Goal: Task Accomplishment & Management: Use online tool/utility

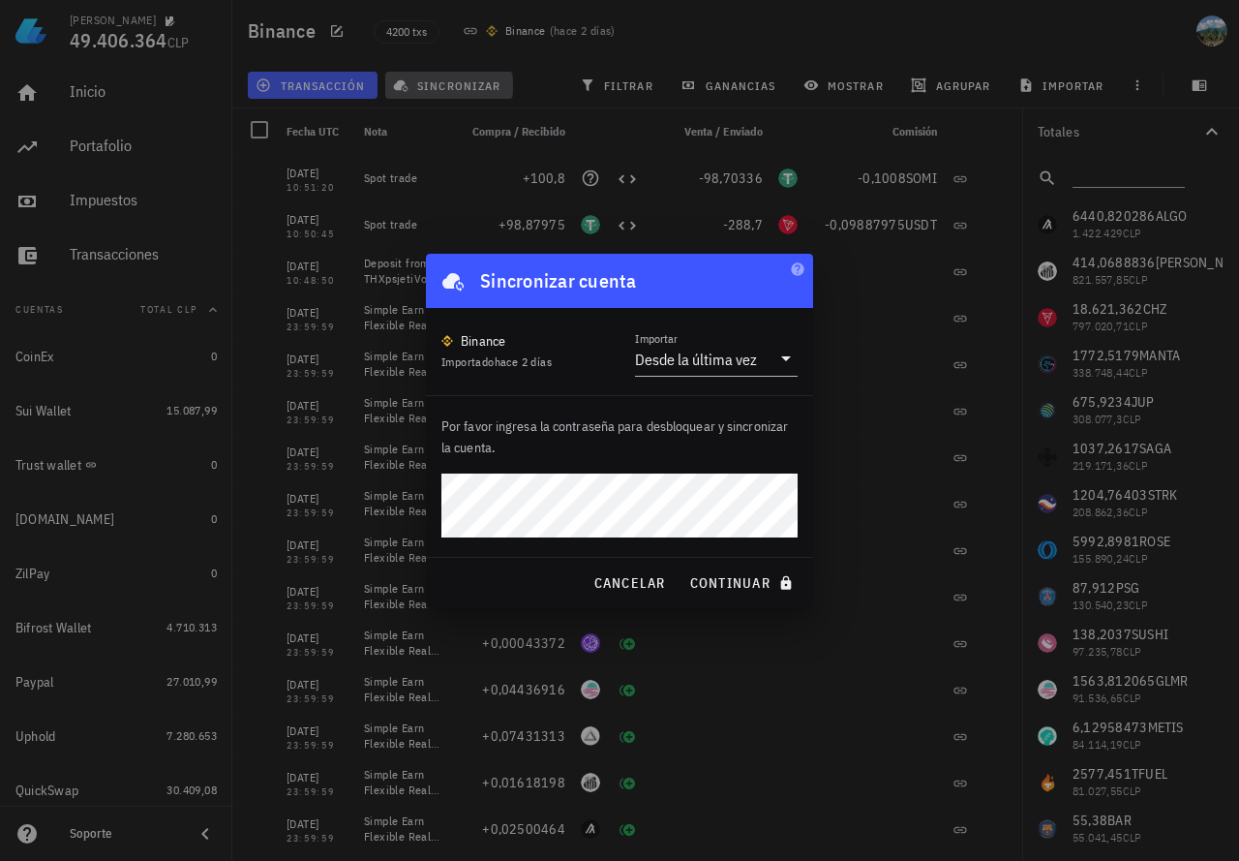
scroll to position [1406, 0]
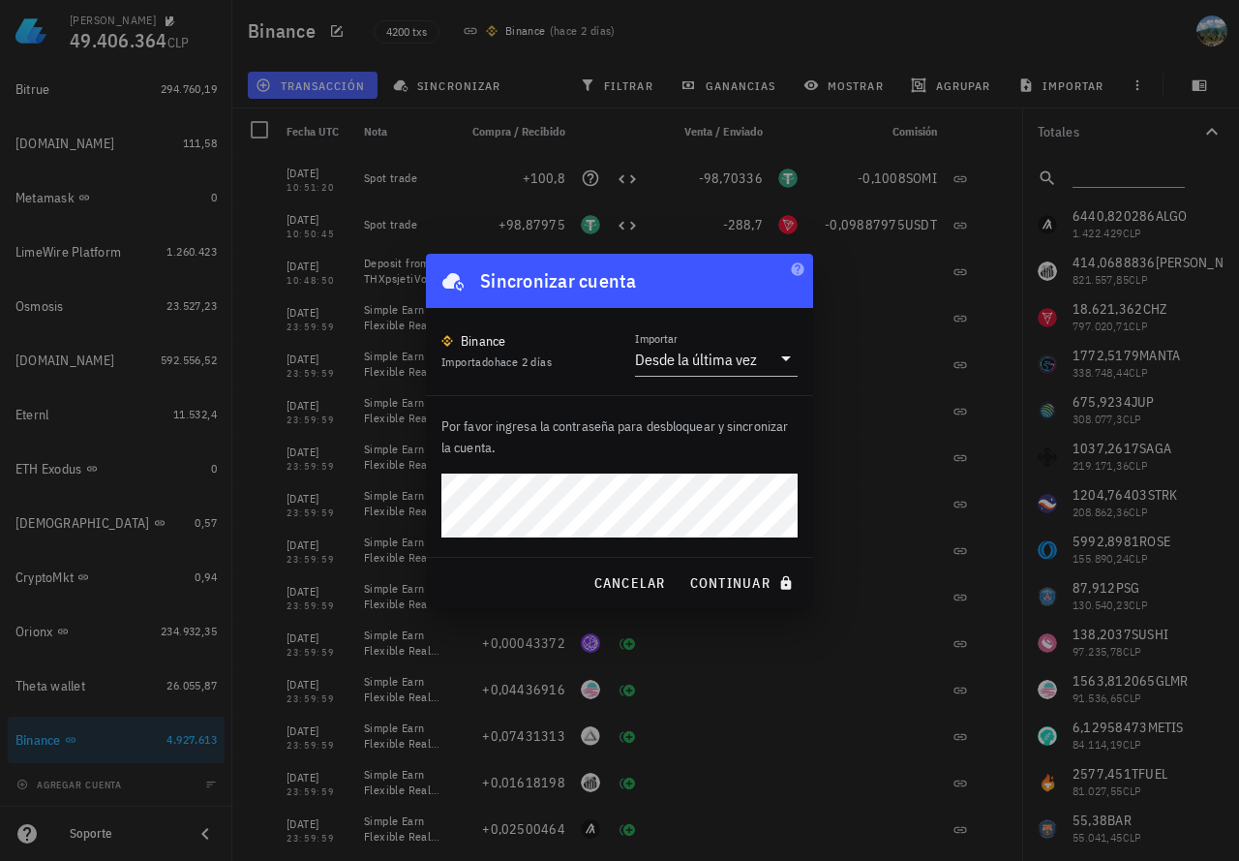
click at [682, 565] on button "continuar" at bounding box center [744, 582] width 124 height 35
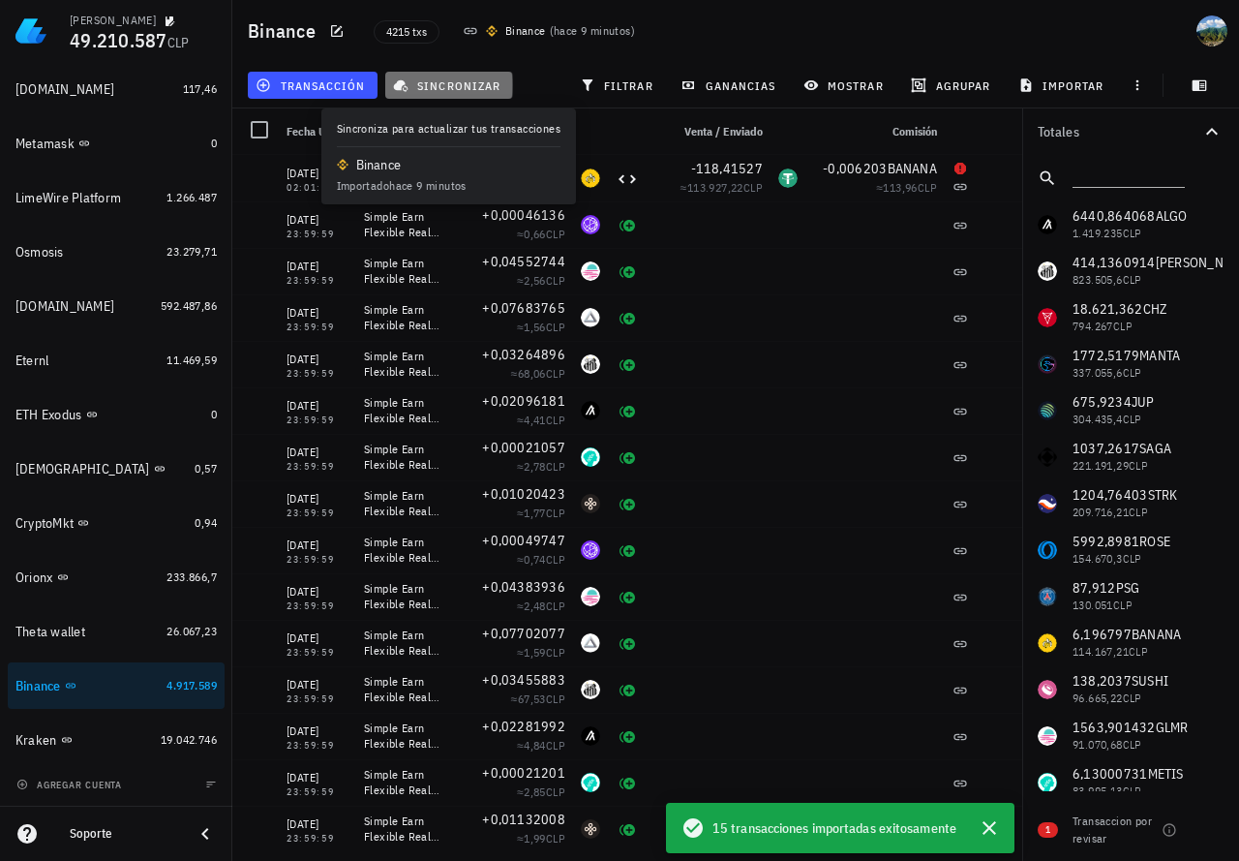
click at [473, 84] on span "sincronizar" at bounding box center [449, 84] width 104 height 15
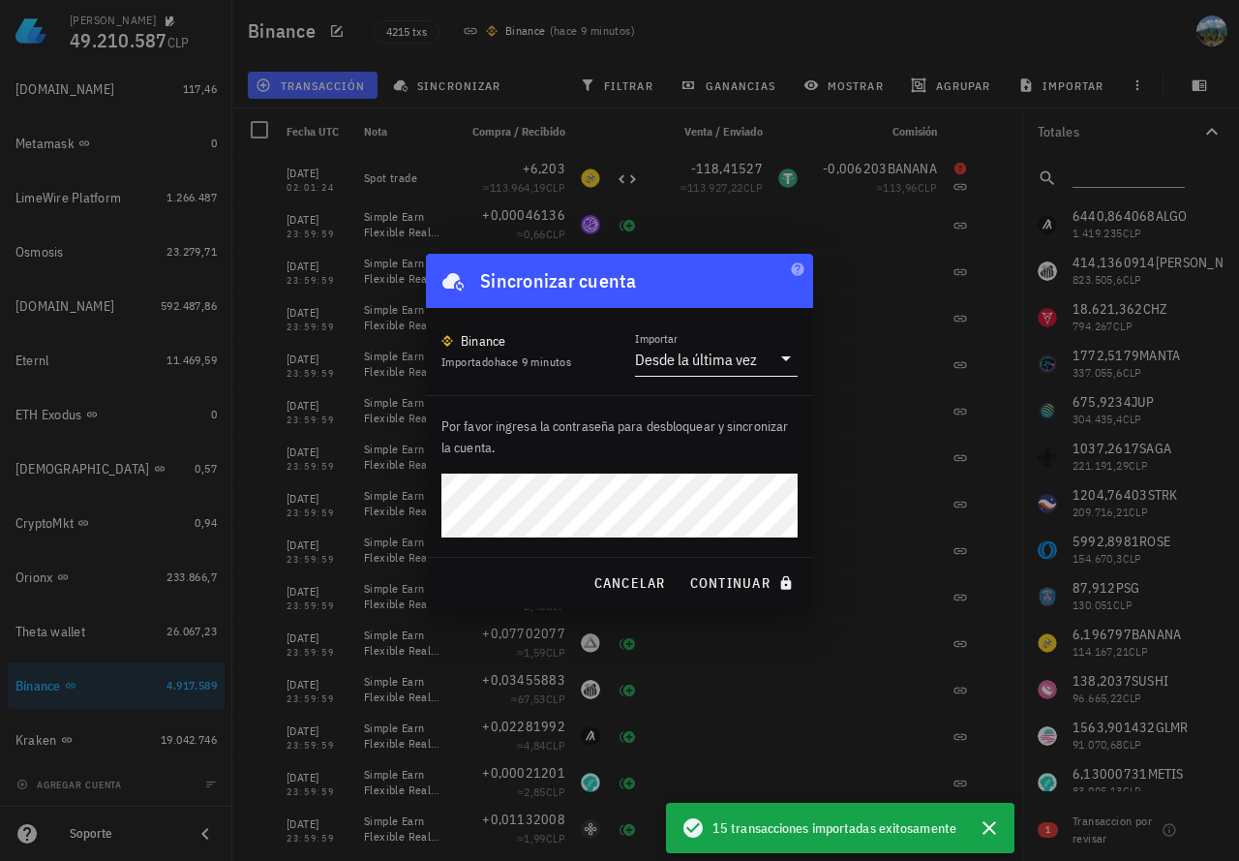
click at [730, 358] on div "Desde la última vez" at bounding box center [696, 359] width 122 height 19
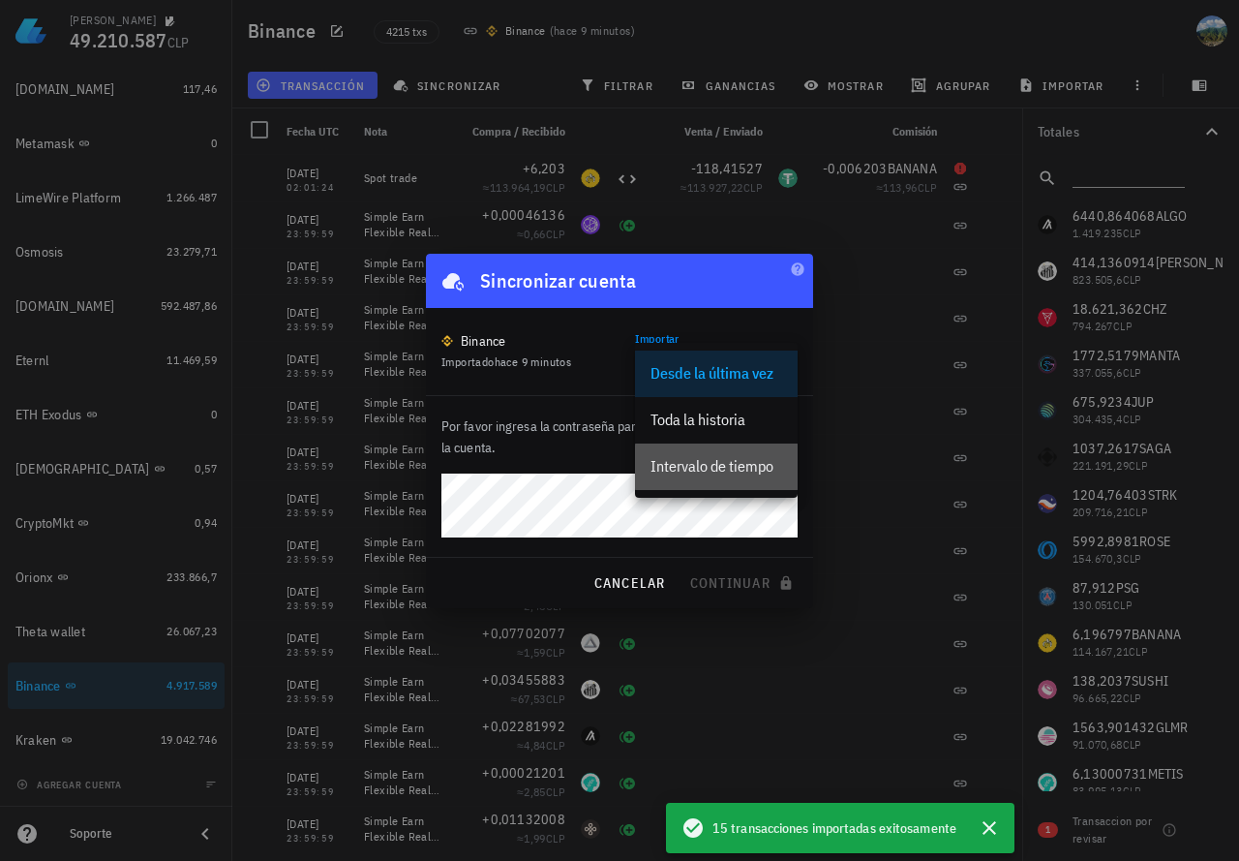
click at [730, 466] on div "Intervalo de tiempo" at bounding box center [717, 466] width 132 height 18
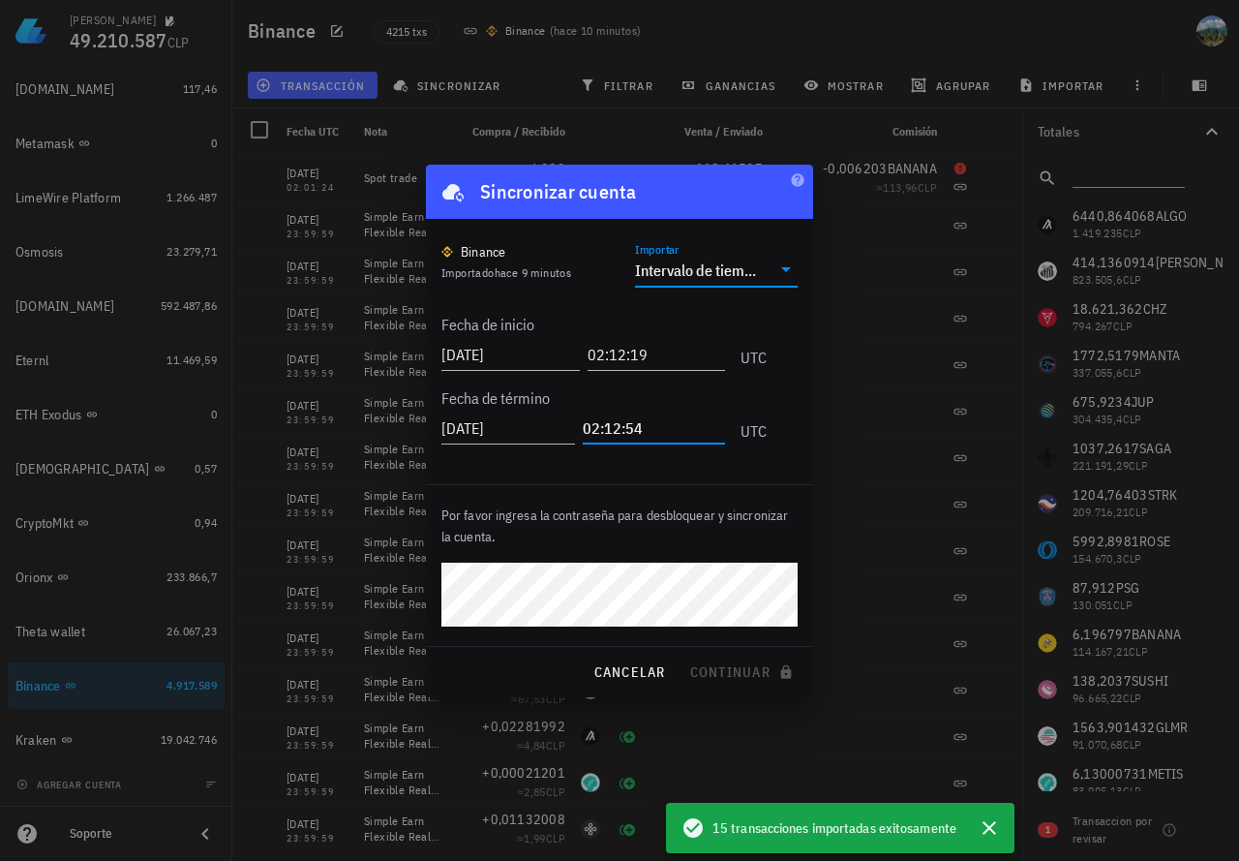
drag, startPoint x: 609, startPoint y: 425, endPoint x: 661, endPoint y: 425, distance: 52.3
click at [661, 425] on input "02:12:54" at bounding box center [654, 427] width 142 height 31
type input "02:00:59"
drag, startPoint x: 661, startPoint y: 351, endPoint x: 570, endPoint y: 352, distance: 91.0
click at [570, 352] on div "[DATE] 02:12:19 UTC" at bounding box center [604, 349] width 325 height 52
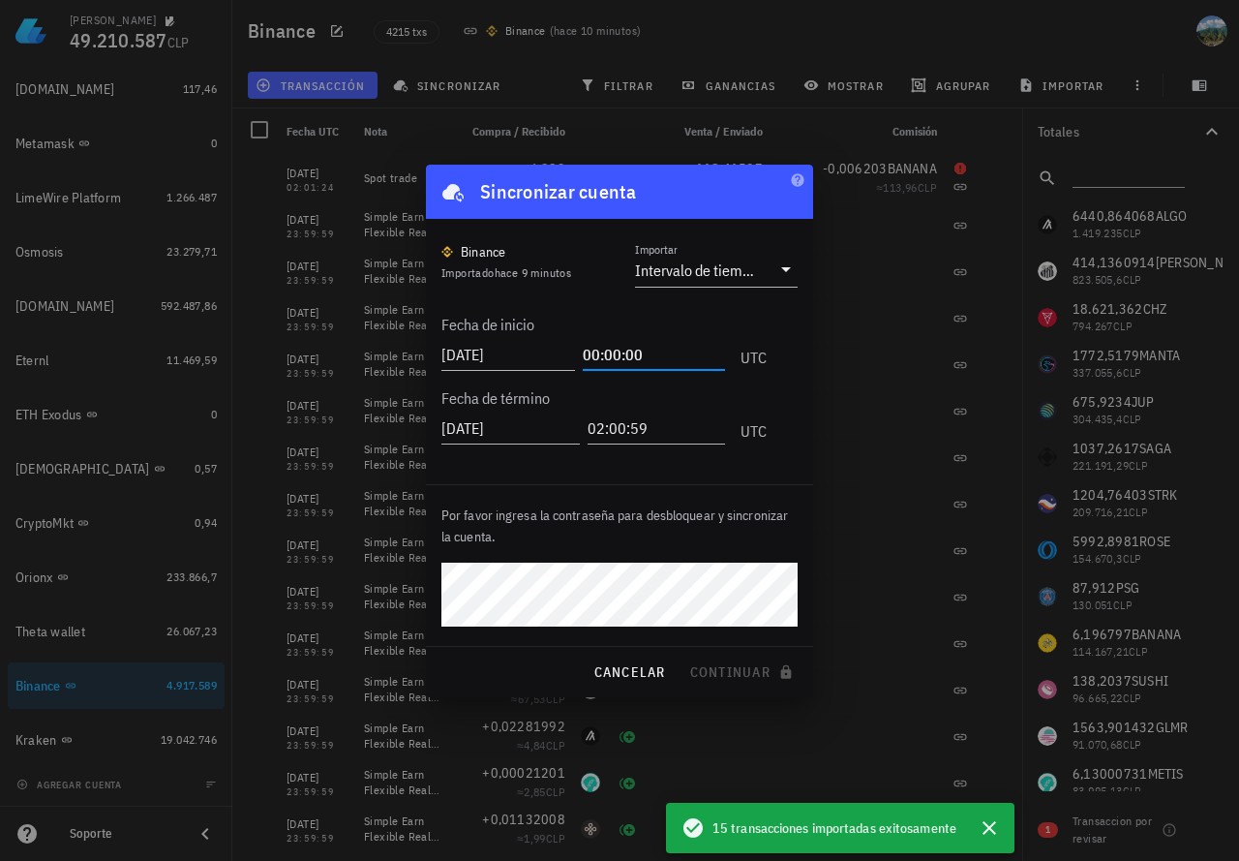
type input "00:00:00"
click at [682, 655] on button "continuar" at bounding box center [744, 672] width 124 height 35
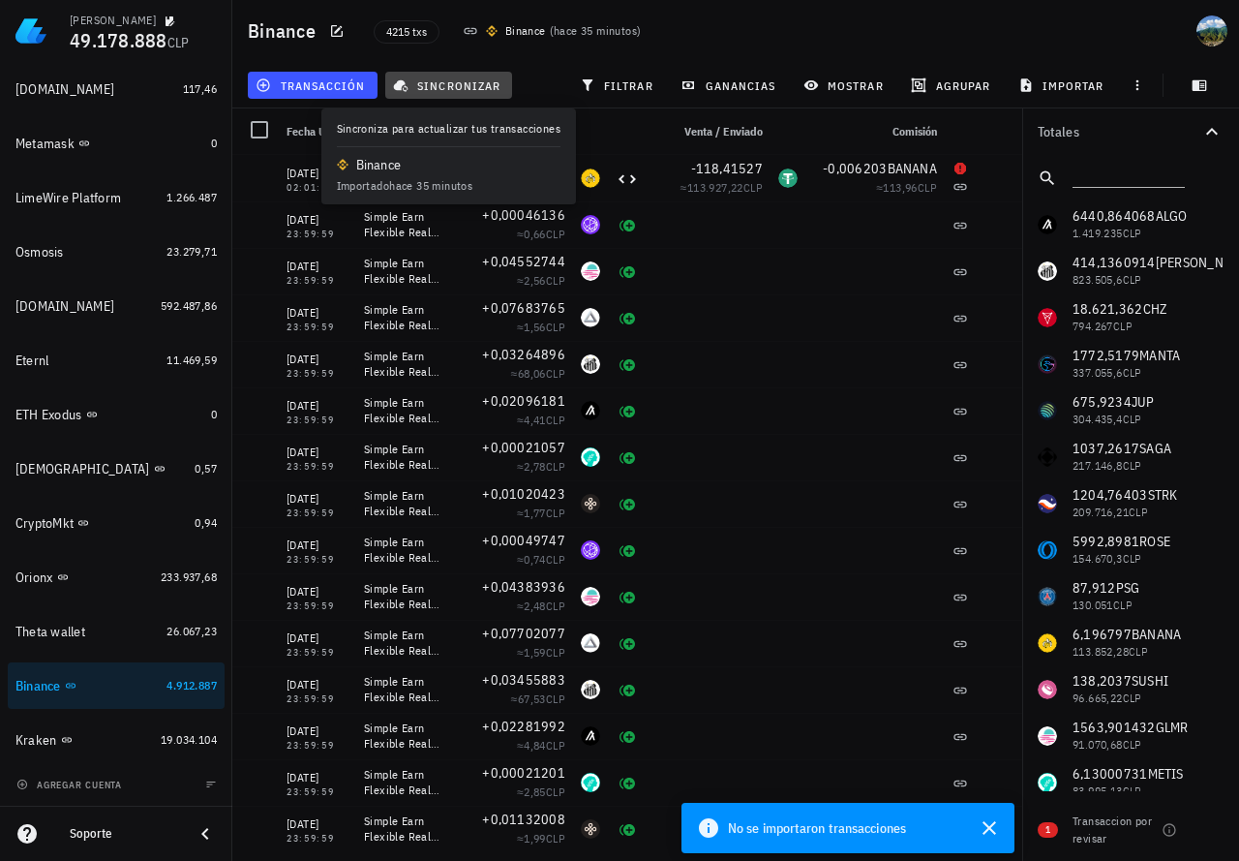
click at [432, 87] on span "sincronizar" at bounding box center [449, 84] width 104 height 15
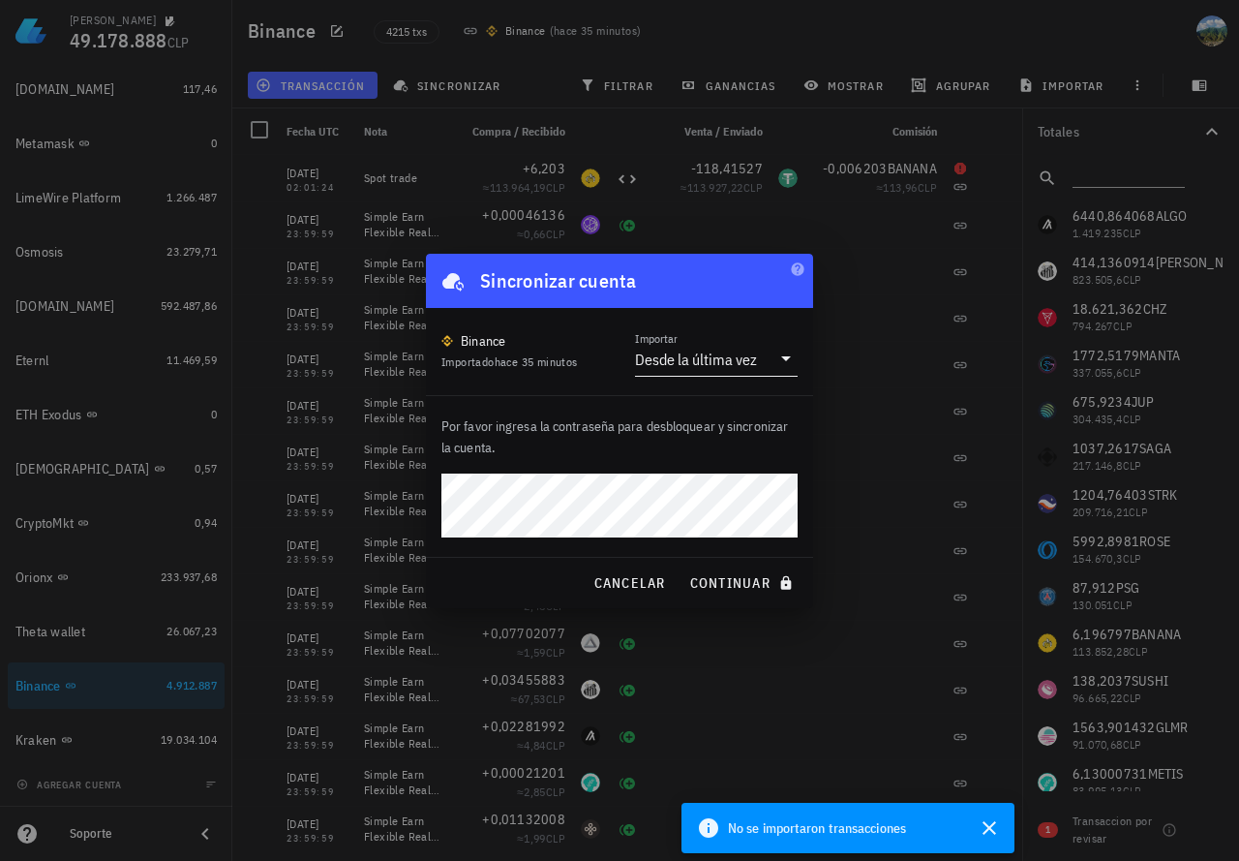
click at [714, 360] on div "Desde la última vez" at bounding box center [696, 359] width 122 height 19
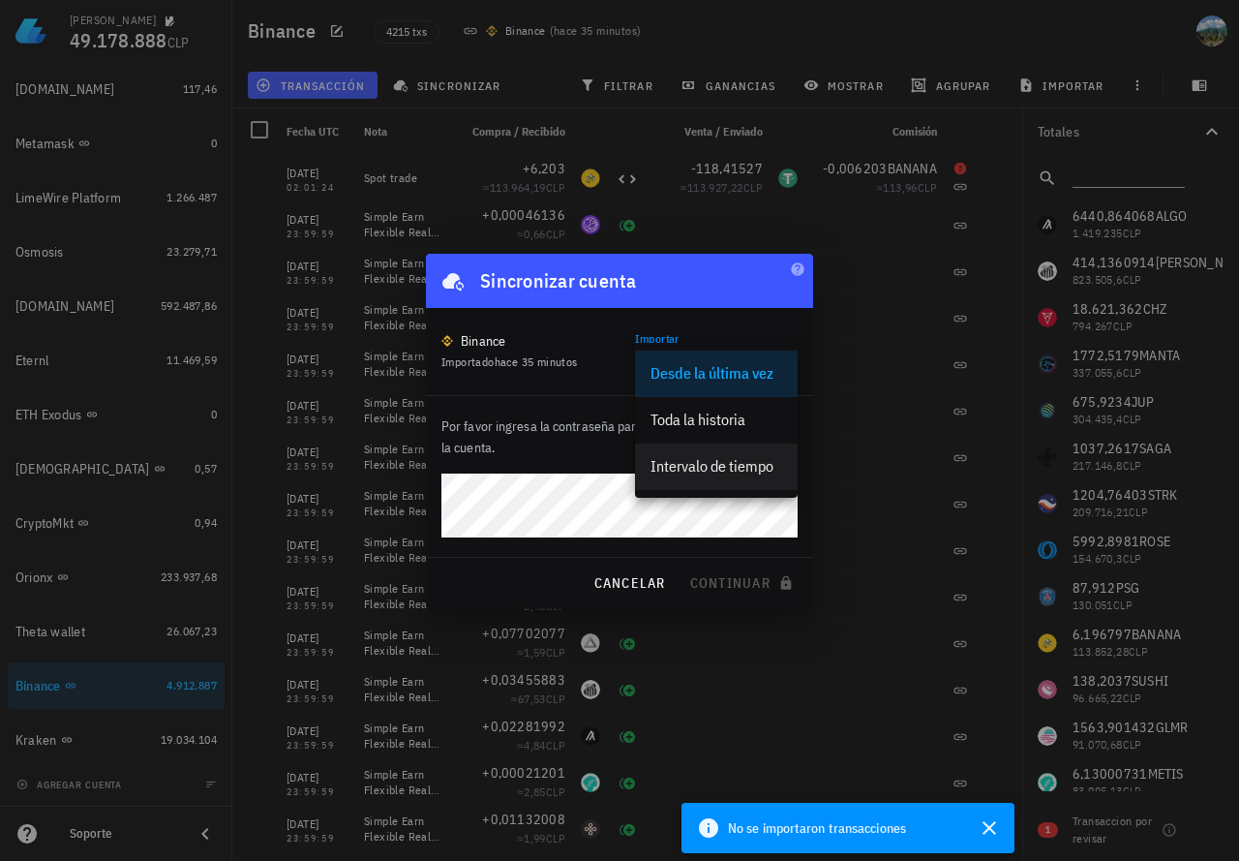
click at [694, 462] on div "Intervalo de tiempo" at bounding box center [717, 466] width 132 height 18
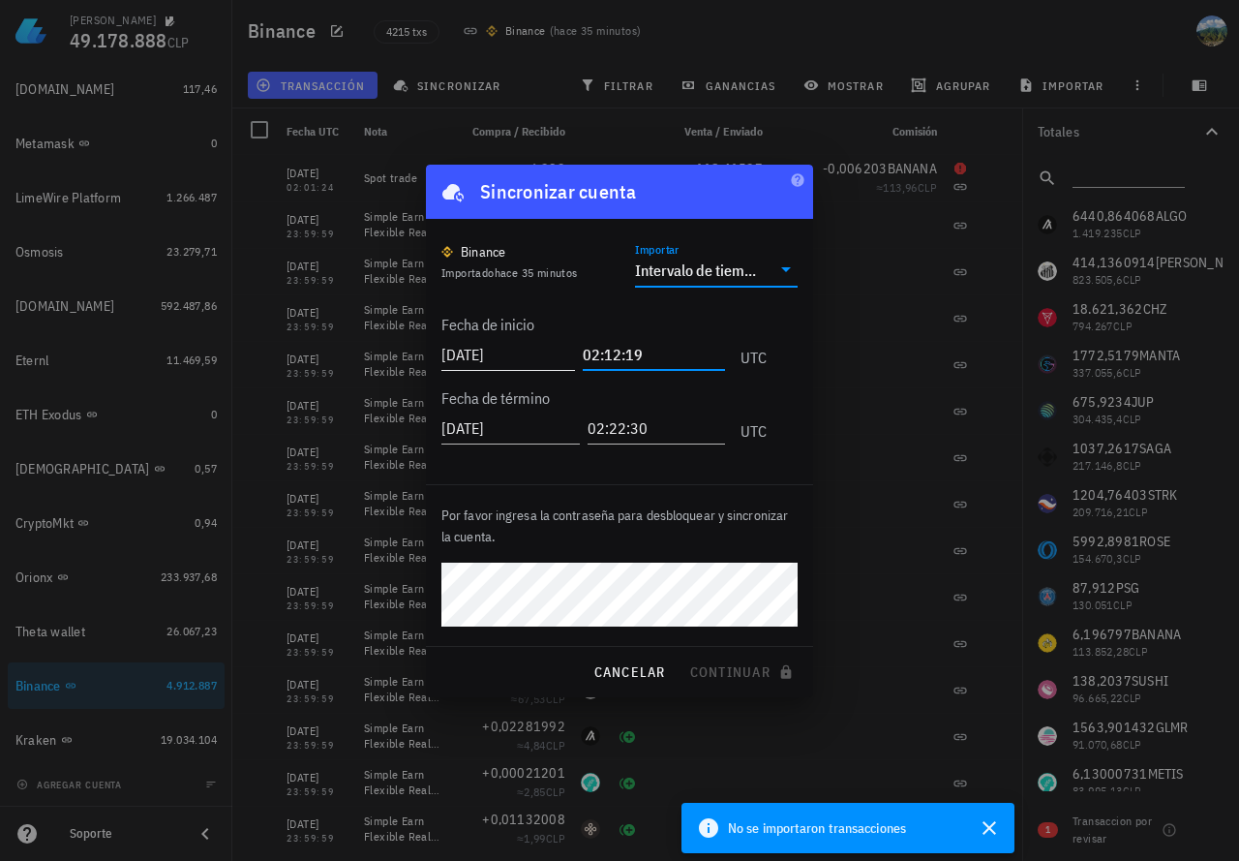
drag, startPoint x: 656, startPoint y: 355, endPoint x: 552, endPoint y: 351, distance: 104.7
click at [552, 351] on div "[DATE] 02:12:19 UTC" at bounding box center [604, 349] width 325 height 52
paste input "01:16"
type input "02:01:16"
drag, startPoint x: 656, startPoint y: 427, endPoint x: 573, endPoint y: 418, distance: 82.8
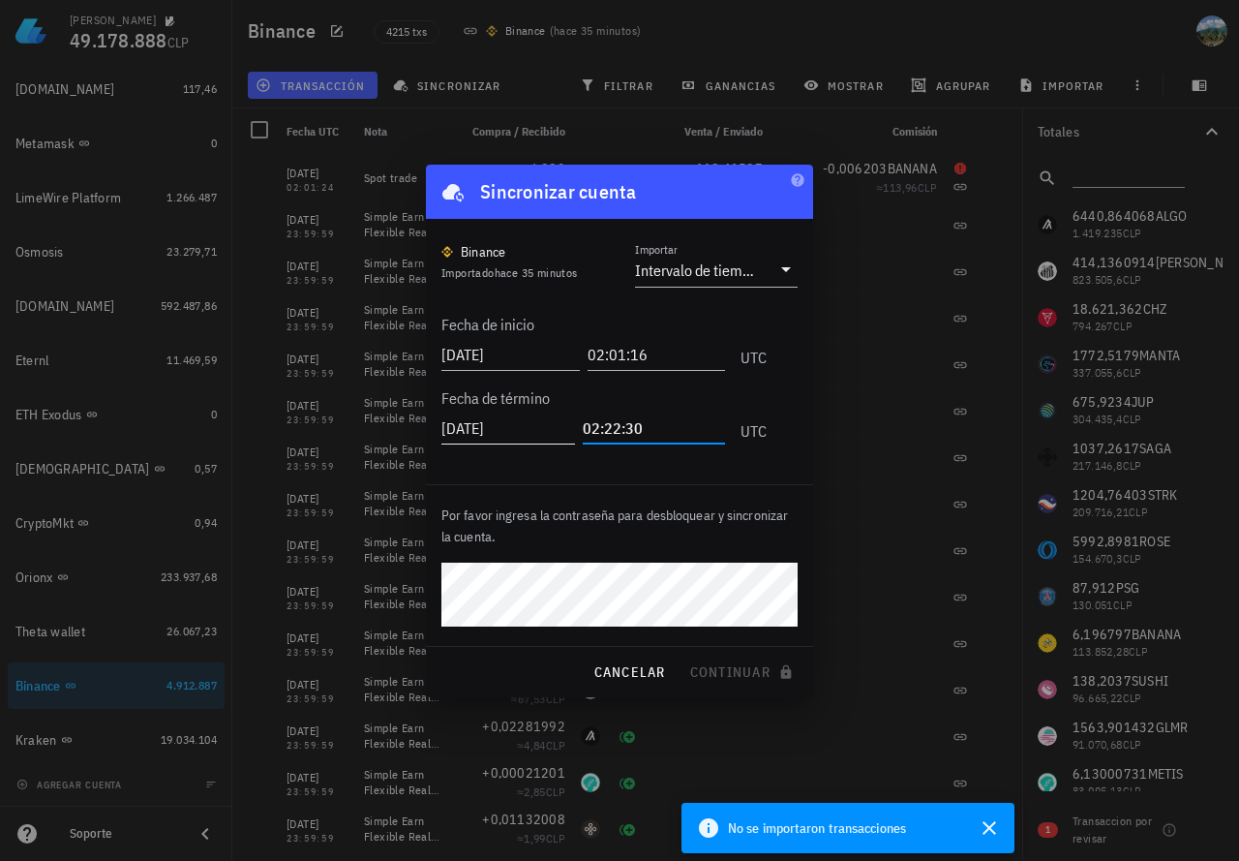
click at [573, 418] on div "[DATE] 02:22:30 UTC" at bounding box center [604, 423] width 325 height 52
paste input "01:16"
type input "02:01:16"
click at [682, 655] on button "continuar" at bounding box center [744, 672] width 124 height 35
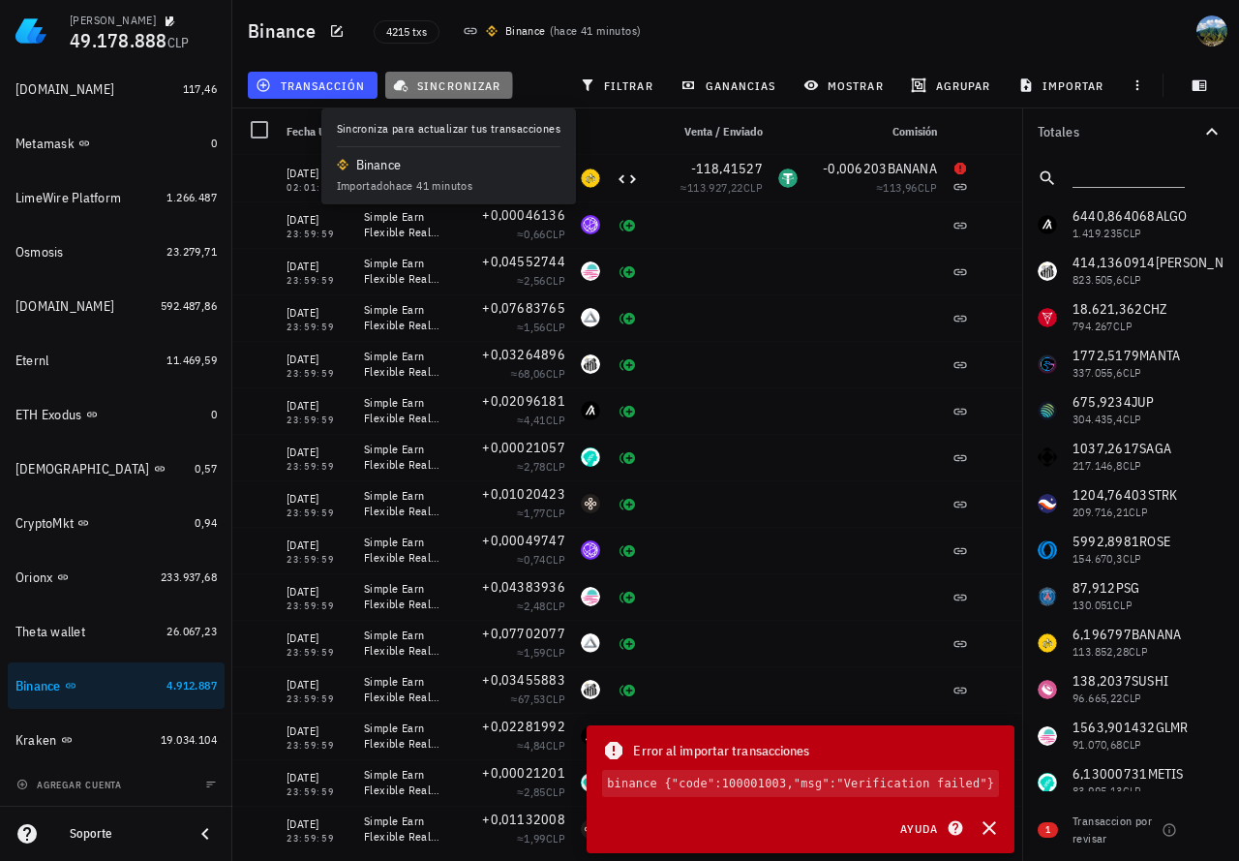
click at [432, 88] on span "sincronizar" at bounding box center [449, 84] width 104 height 15
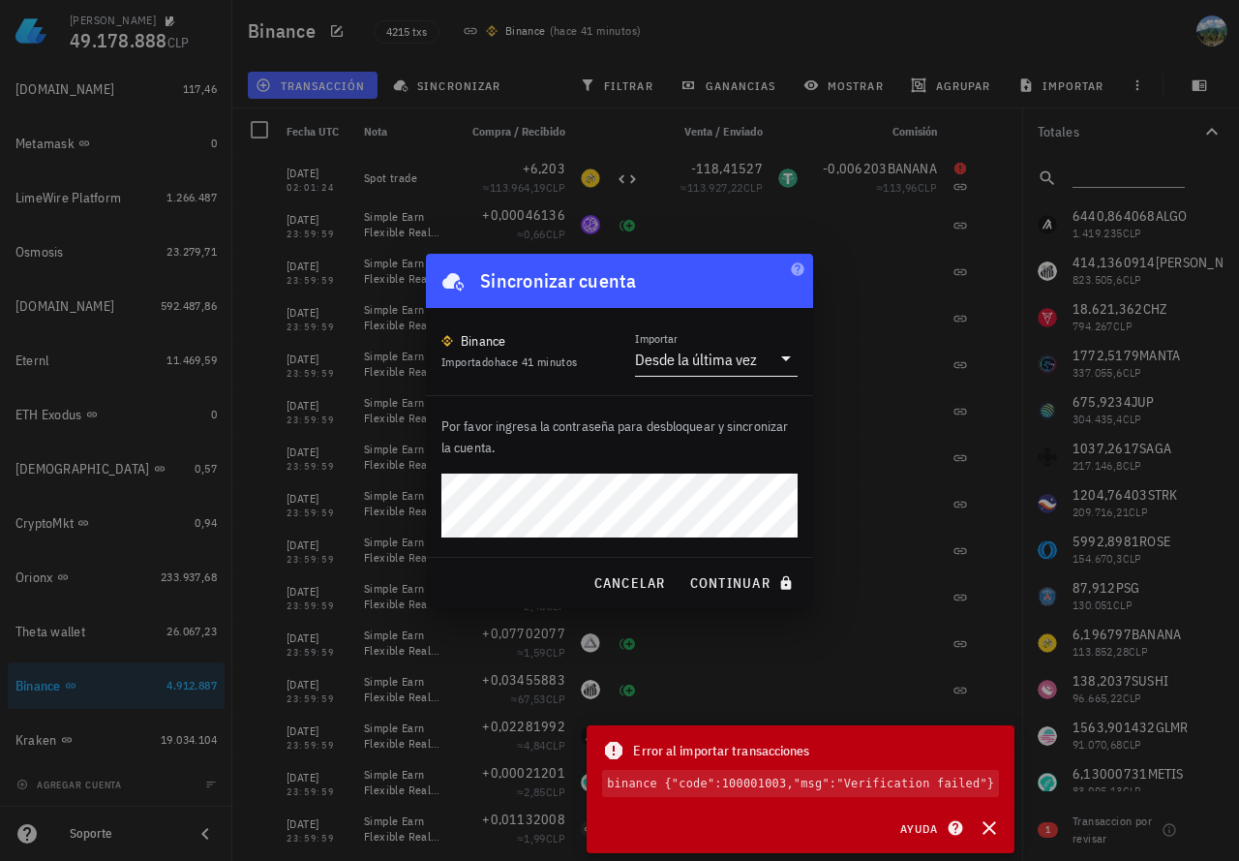
click at [709, 357] on div "Desde la última vez" at bounding box center [696, 359] width 122 height 19
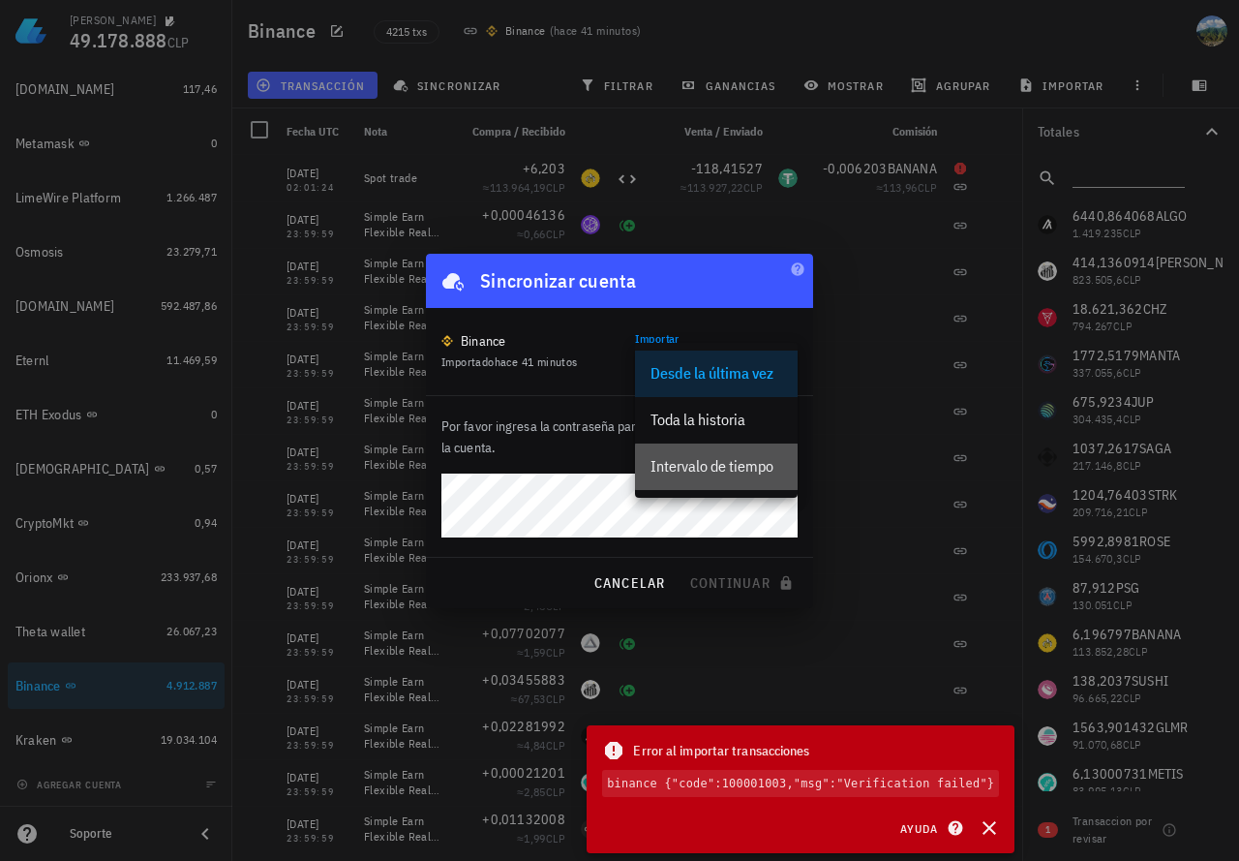
click at [695, 473] on div "Intervalo de tiempo" at bounding box center [717, 466] width 132 height 18
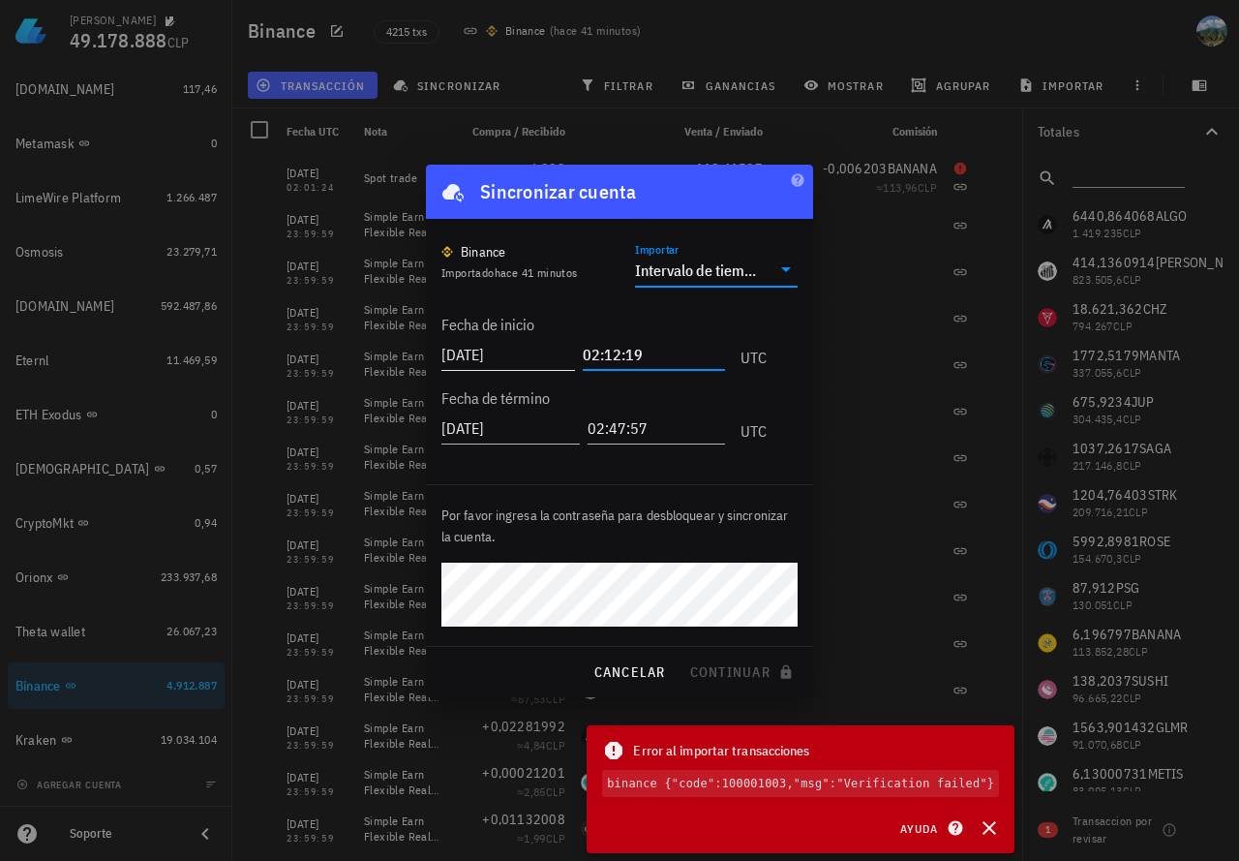
drag, startPoint x: 656, startPoint y: 344, endPoint x: 580, endPoint y: 338, distance: 76.7
click at [580, 338] on div "[DATE] 02:12:19 UTC" at bounding box center [604, 349] width 325 height 52
paste input "01:16"
type input "02:01:16"
drag, startPoint x: 656, startPoint y: 435, endPoint x: 582, endPoint y: 422, distance: 74.7
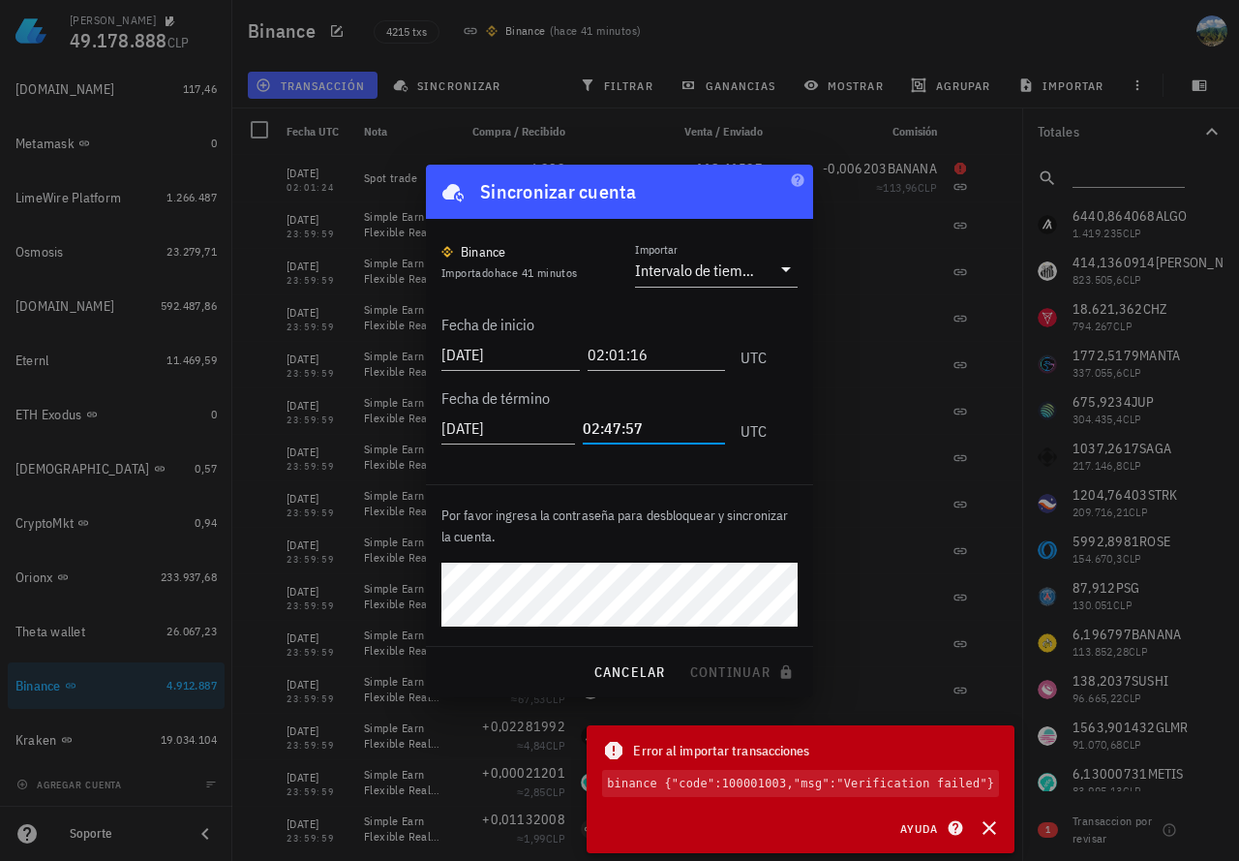
click at [583, 422] on input "02:47:57" at bounding box center [654, 427] width 142 height 31
paste input "01:16"
type input "02:01:16"
click at [682, 655] on button "continuar" at bounding box center [744, 672] width 124 height 35
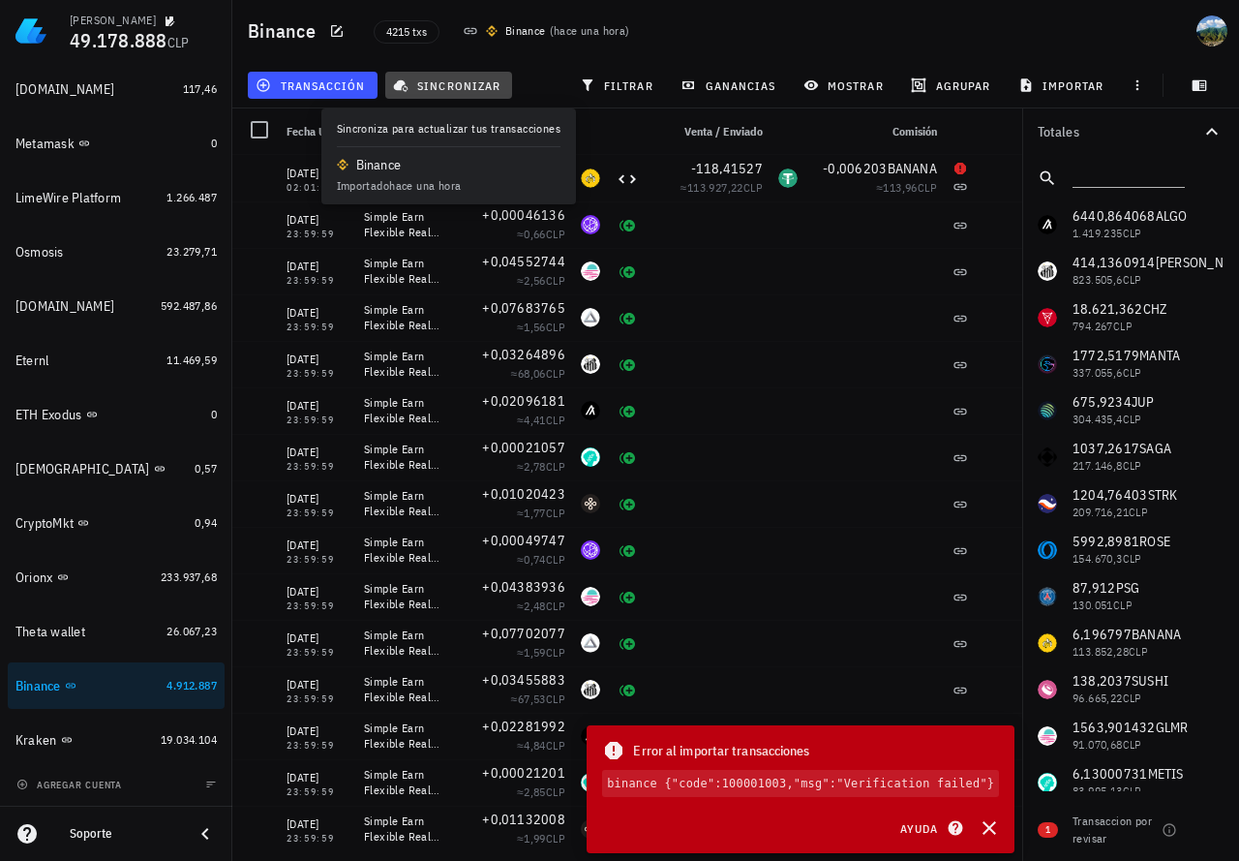
click at [418, 86] on span "sincronizar" at bounding box center [449, 84] width 104 height 15
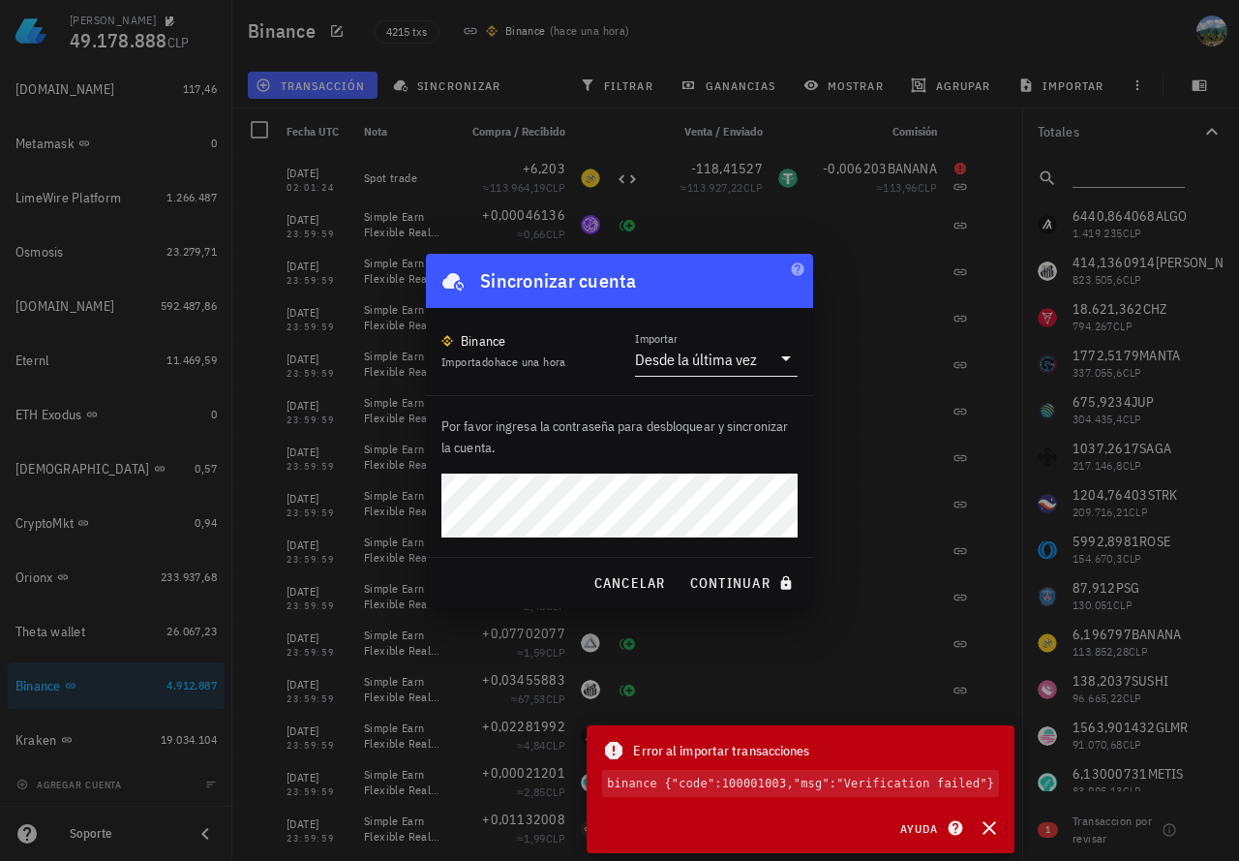
click at [738, 362] on div "Desde la última vez" at bounding box center [696, 359] width 122 height 19
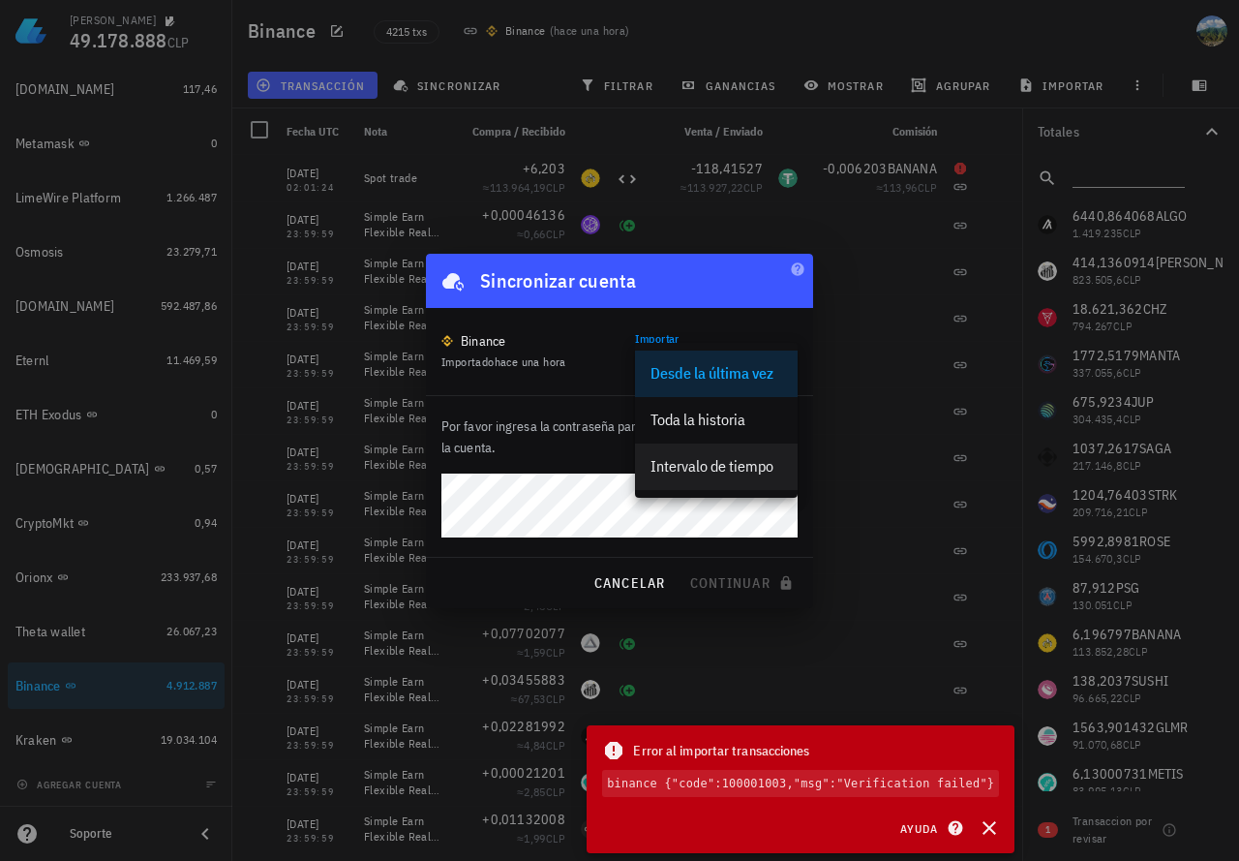
click at [668, 471] on div "Intervalo de tiempo" at bounding box center [717, 466] width 132 height 18
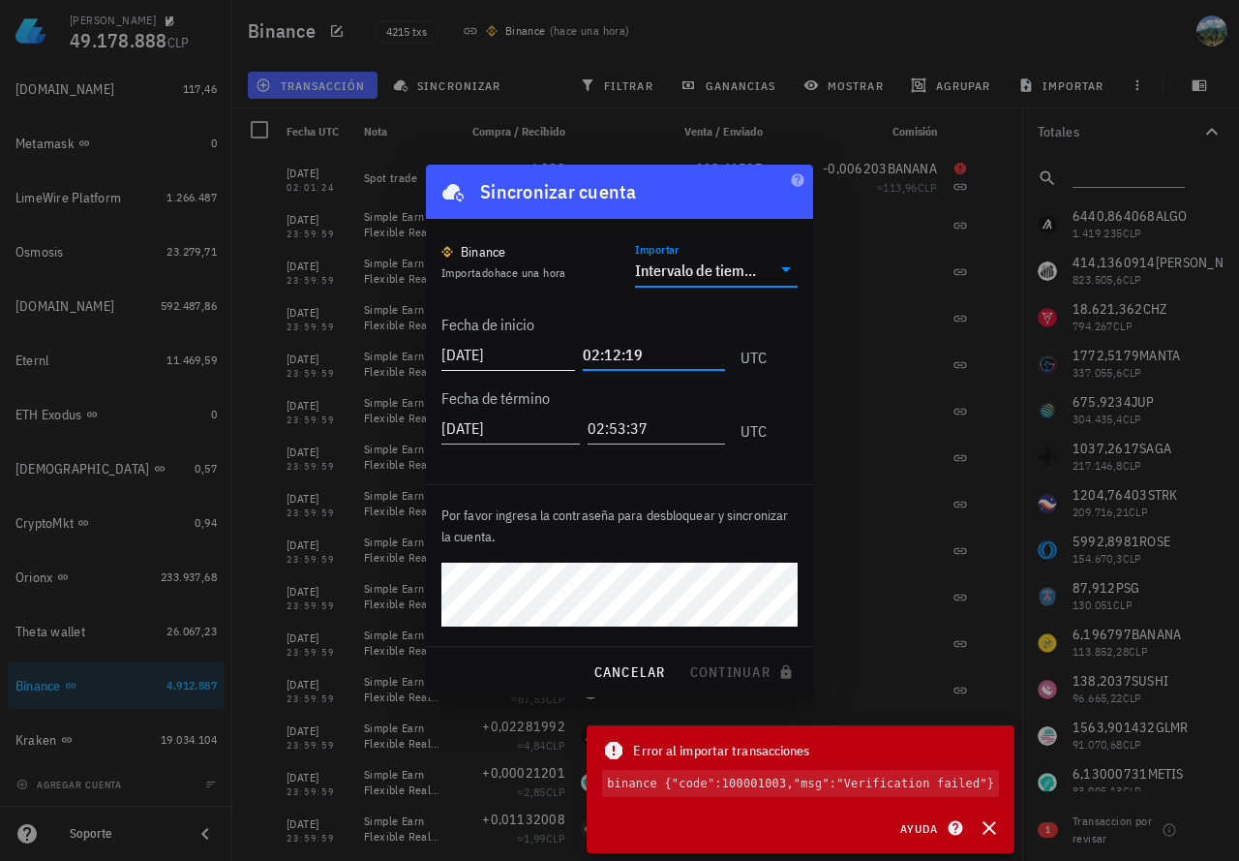
drag, startPoint x: 651, startPoint y: 362, endPoint x: 552, endPoint y: 343, distance: 100.6
click at [552, 343] on div "[DATE] 02:12:19 UTC" at bounding box center [604, 349] width 325 height 52
paste input "text"
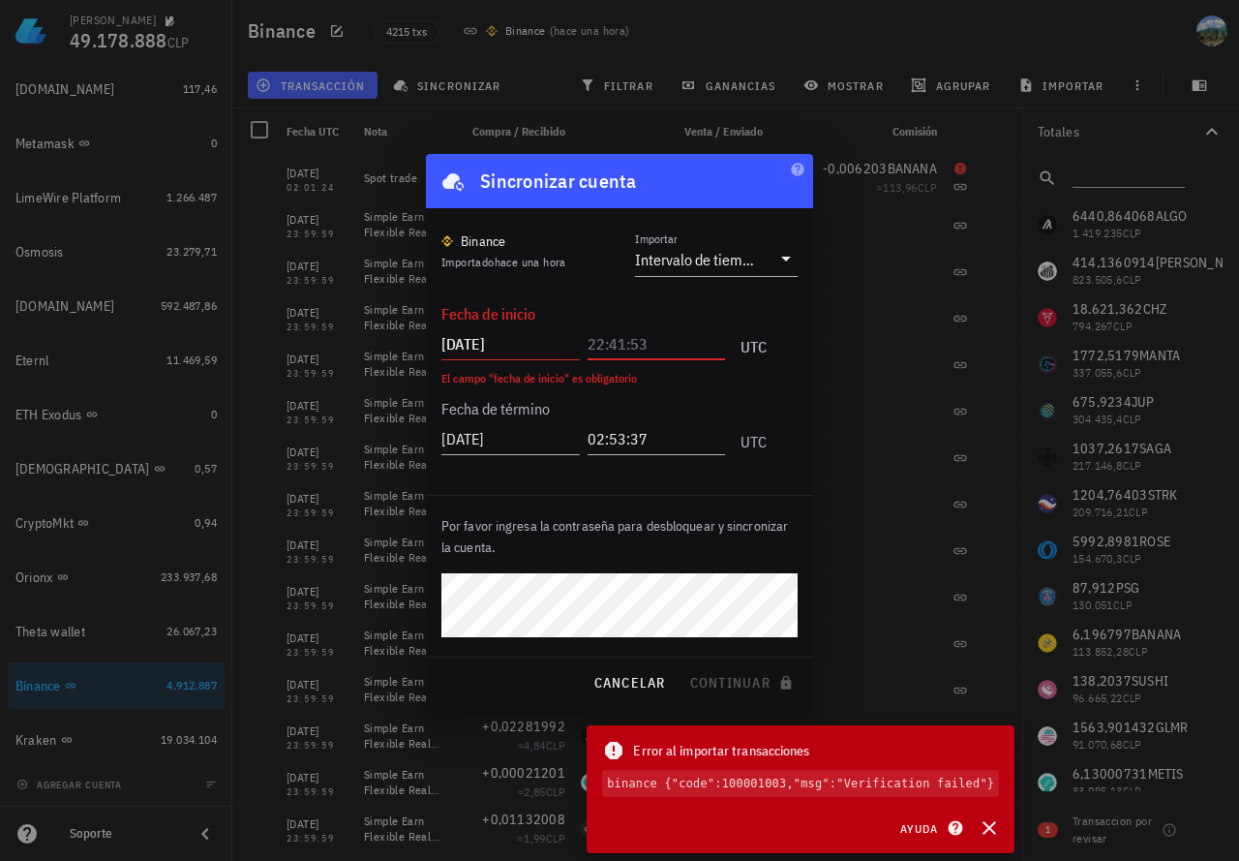
click at [649, 343] on input "text" at bounding box center [657, 343] width 138 height 31
paste input "02:01:16"
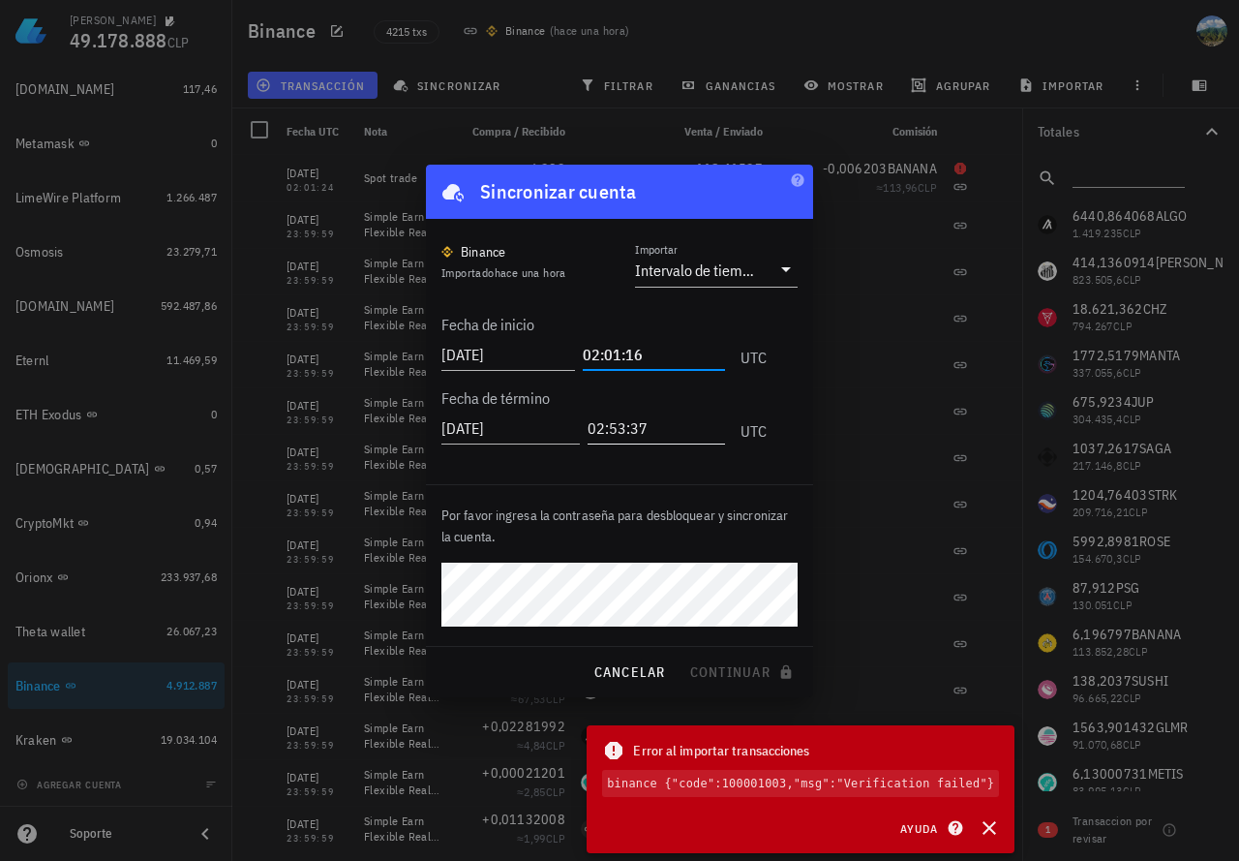
type input "02:01:16"
drag, startPoint x: 657, startPoint y: 428, endPoint x: 545, endPoint y: 429, distance: 112.3
click at [545, 429] on div "[DATE] 02:53:37 UTC" at bounding box center [604, 423] width 325 height 52
paste input "01:16"
type input "02:01:16"
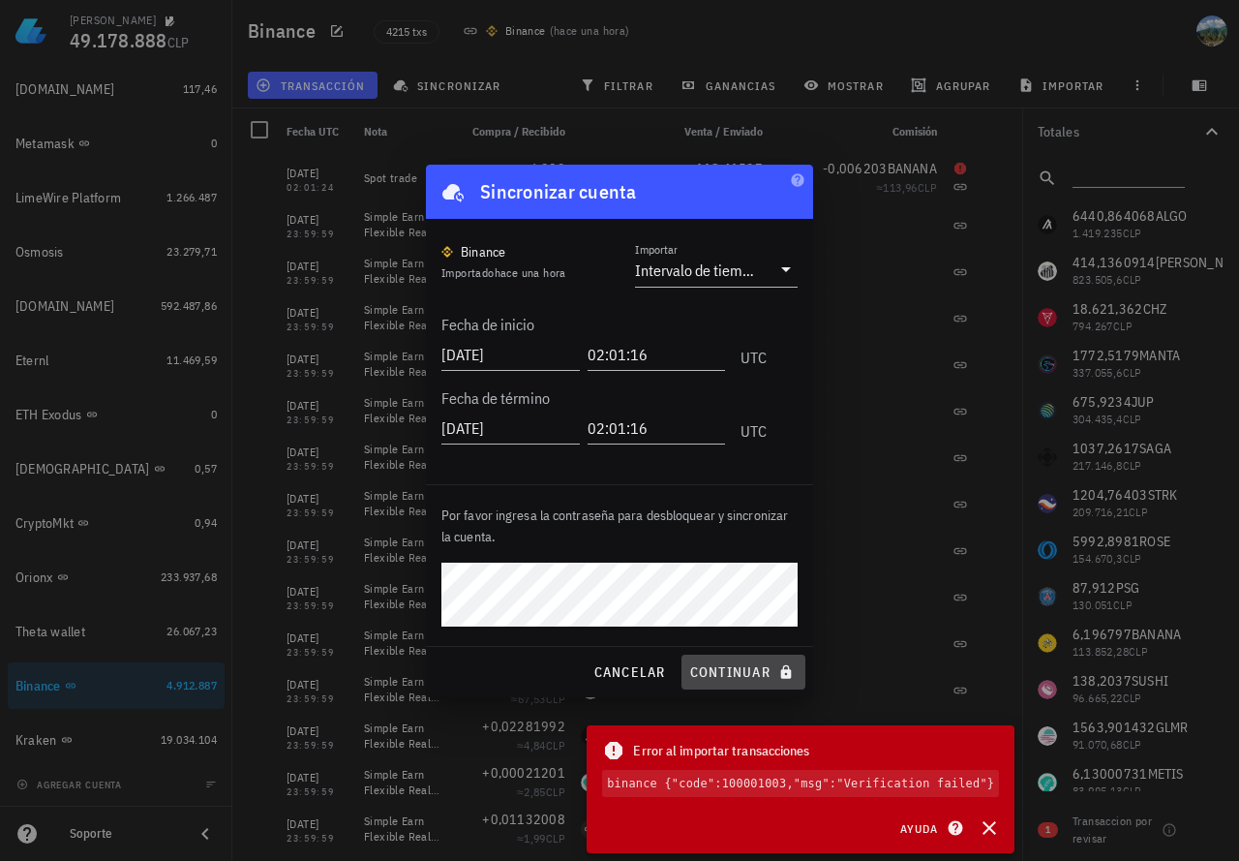
click at [685, 672] on button "continuar" at bounding box center [744, 672] width 124 height 35
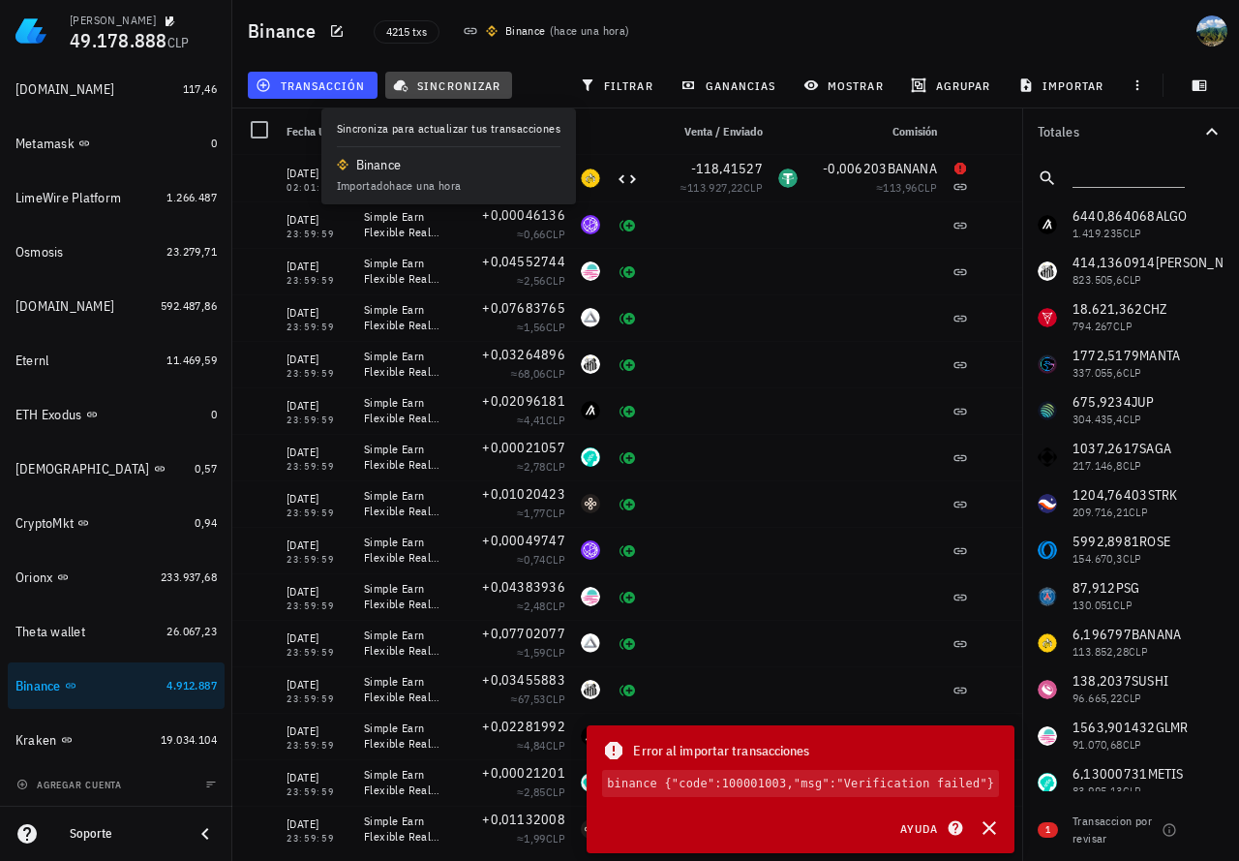
click at [441, 86] on span "sincronizar" at bounding box center [449, 84] width 104 height 15
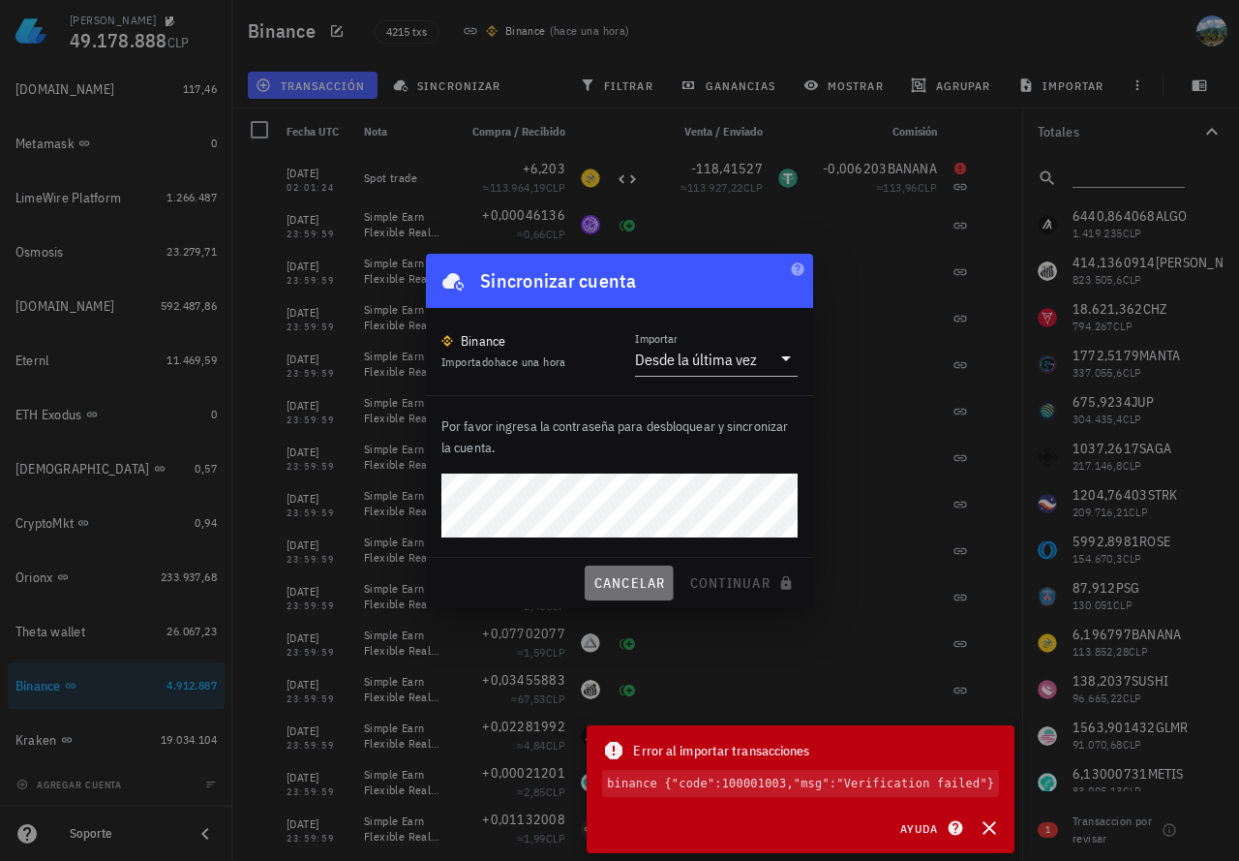
click at [604, 578] on span "cancelar" at bounding box center [629, 582] width 73 height 17
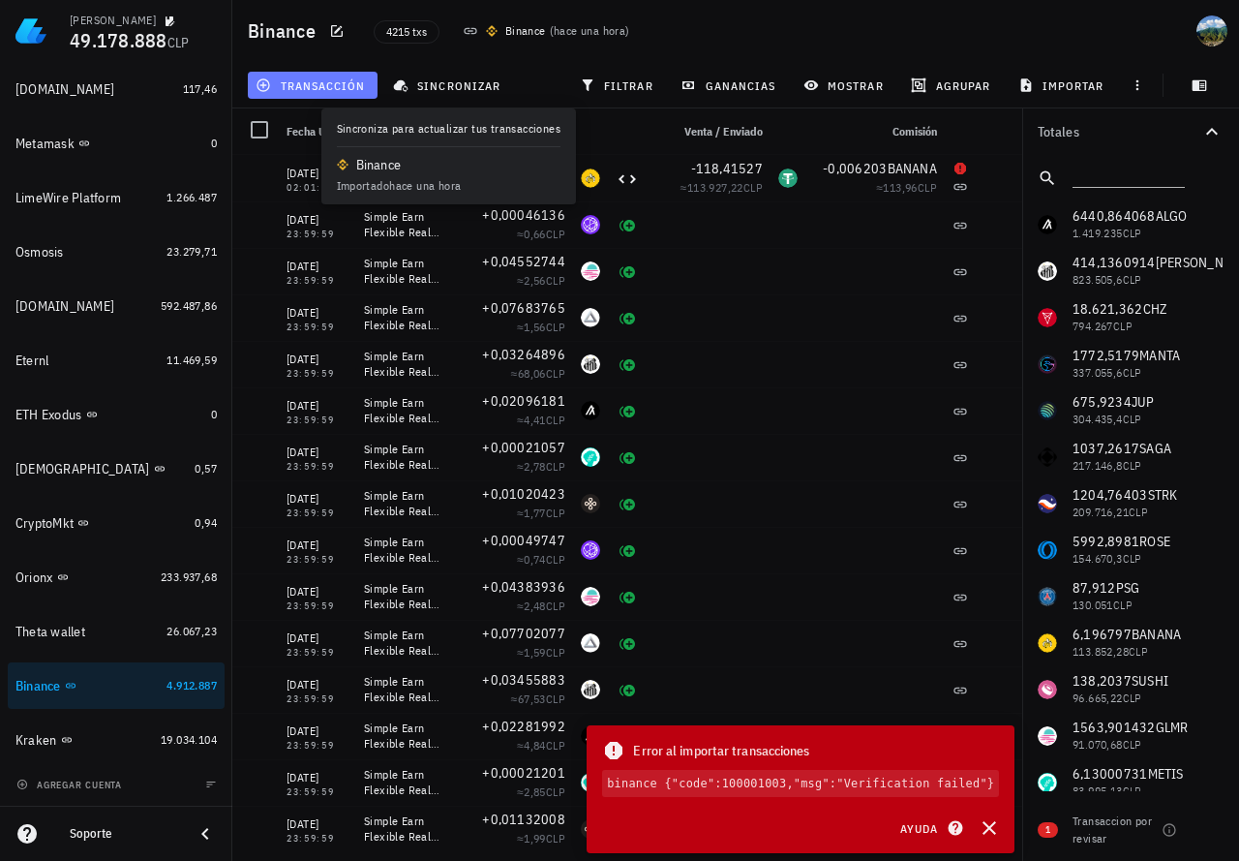
click at [344, 85] on span "transacción" at bounding box center [312, 84] width 106 height 15
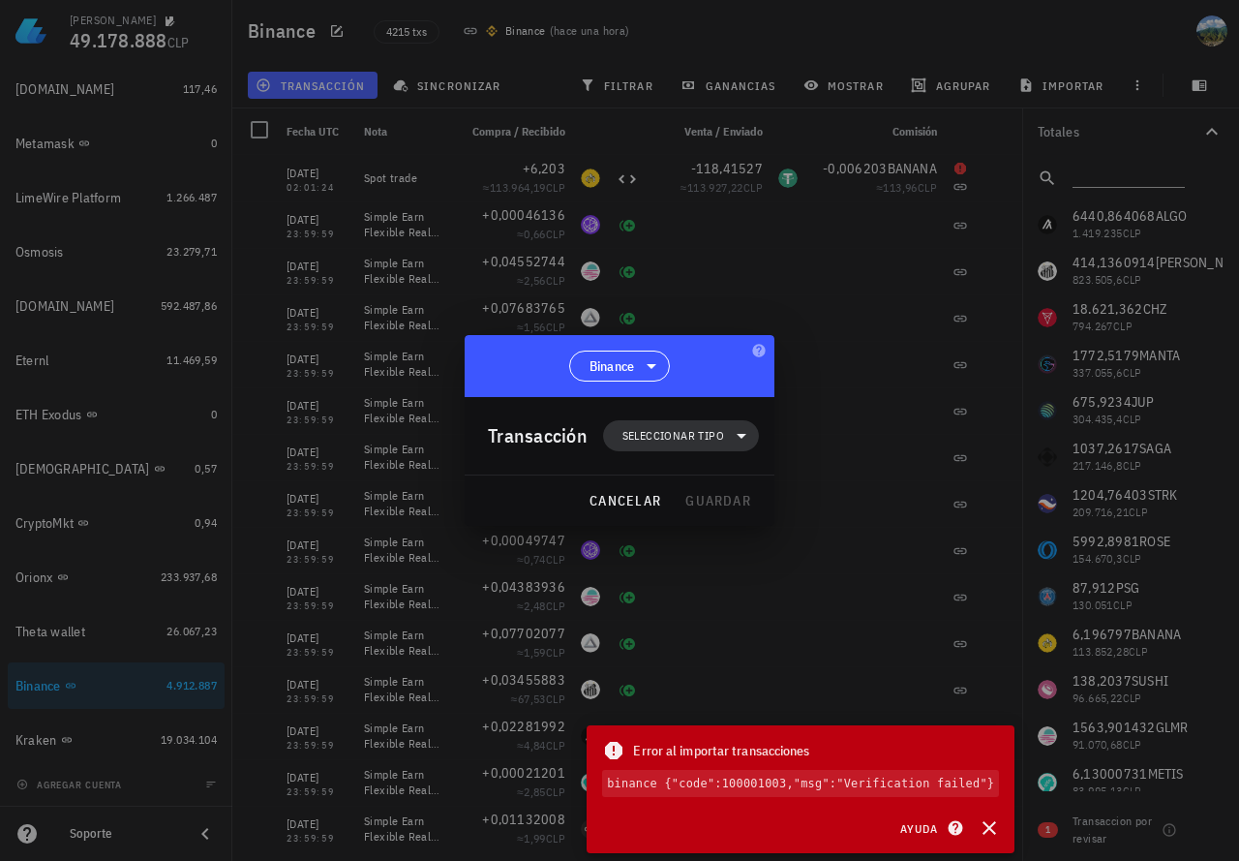
click at [669, 437] on span "Seleccionar tipo" at bounding box center [674, 435] width 102 height 19
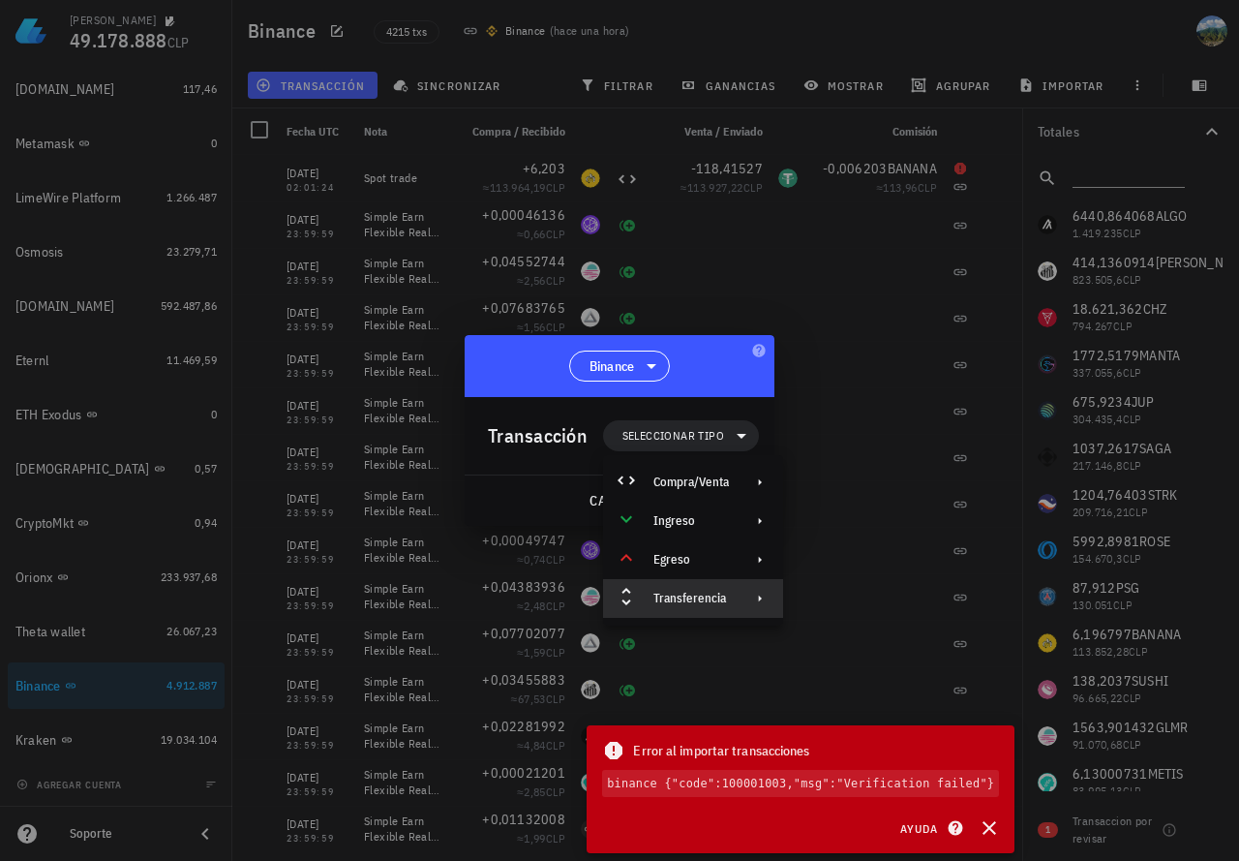
click at [704, 600] on div "Transferencia" at bounding box center [692, 598] width 76 height 15
click at [844, 609] on div "Depósito" at bounding box center [892, 605] width 115 height 15
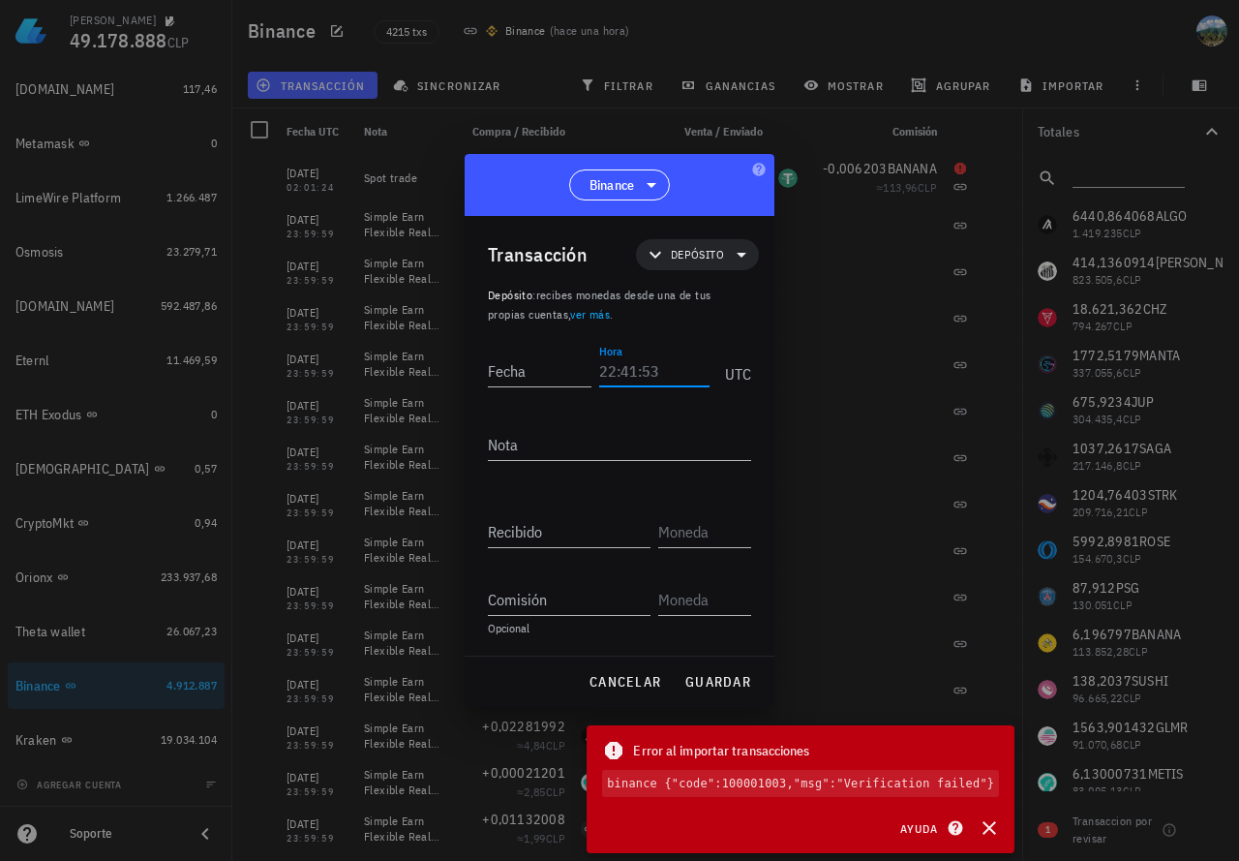
click at [625, 372] on input "Hora" at bounding box center [654, 370] width 110 height 31
paste input "02:01:16"
type input "02:01:16"
click at [564, 366] on input "Fecha" at bounding box center [543, 370] width 110 height 31
type input "[DATE]"
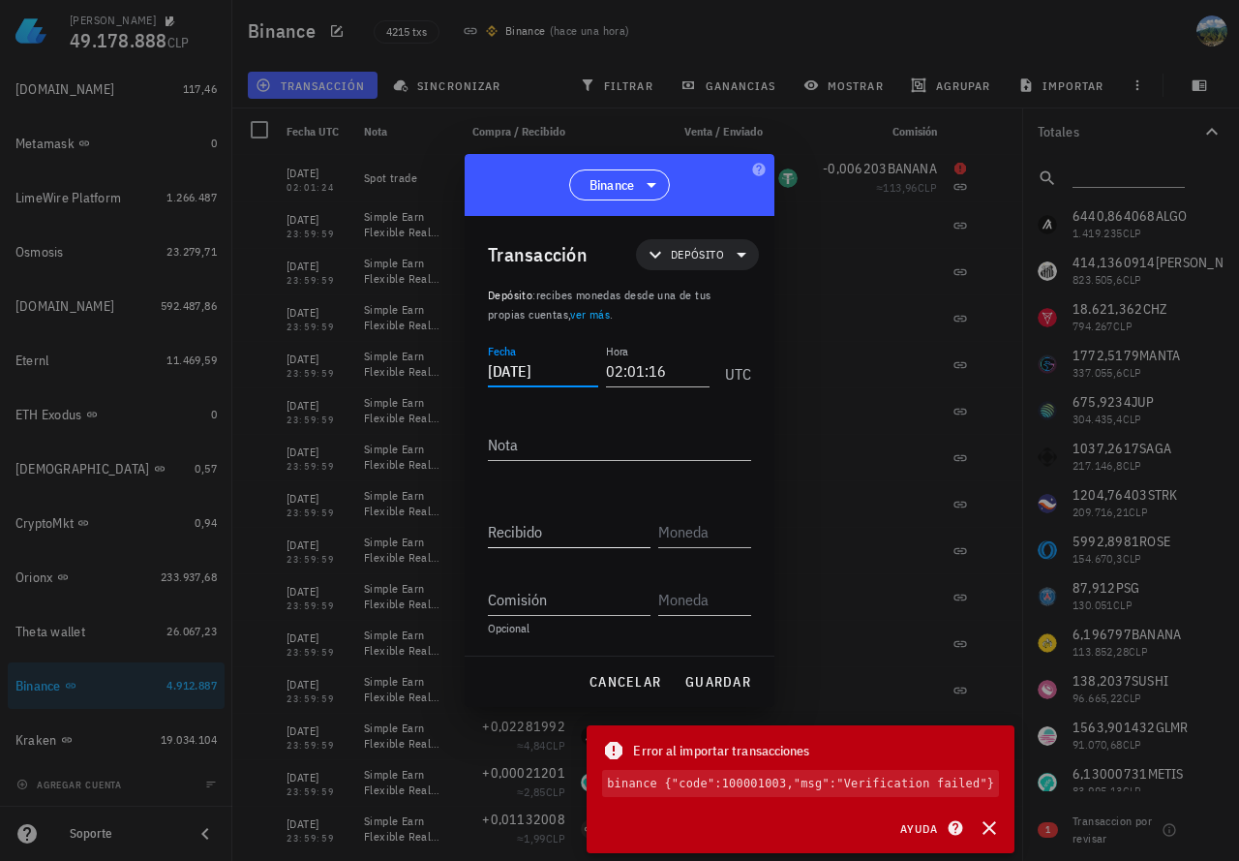
click at [553, 527] on input "Recibido" at bounding box center [569, 531] width 163 height 31
type input "118"
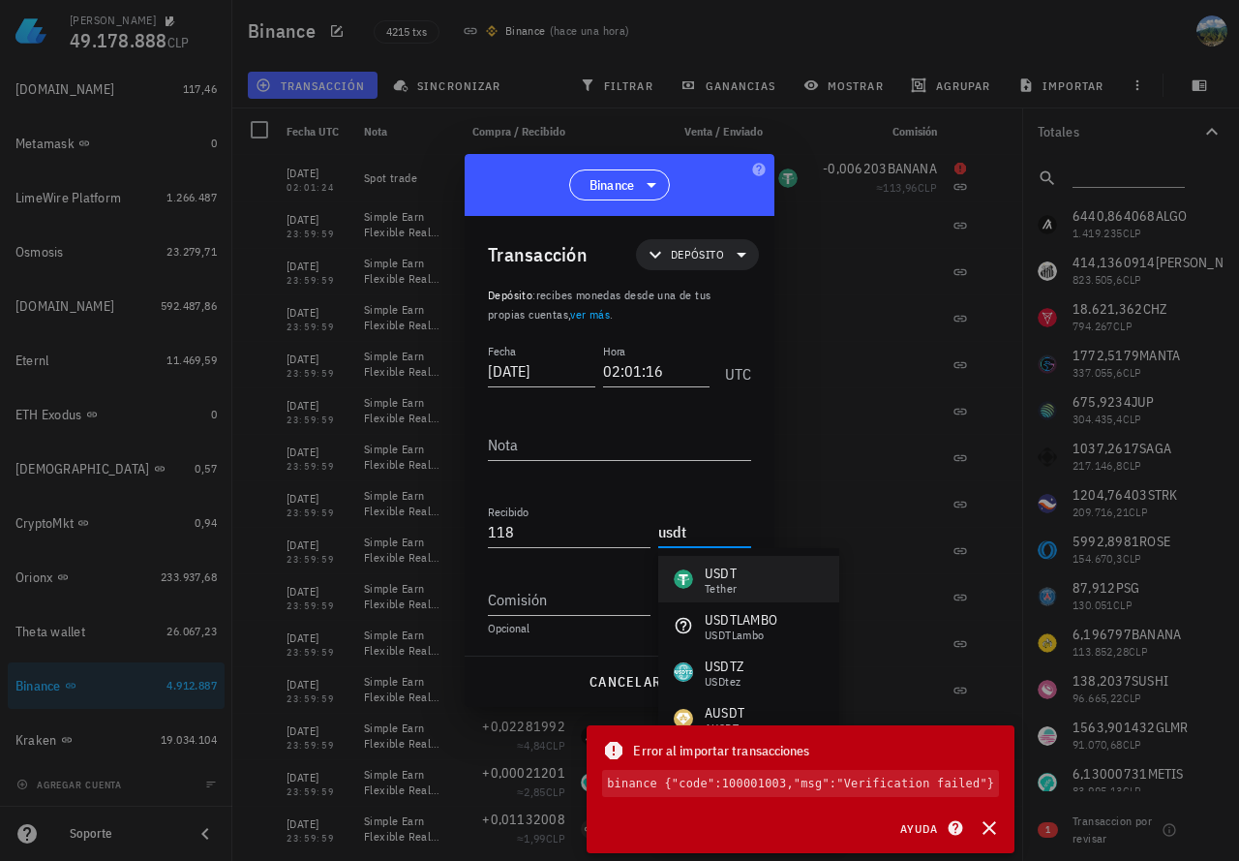
click at [718, 577] on div "USDT" at bounding box center [721, 573] width 32 height 19
type input "USDT"
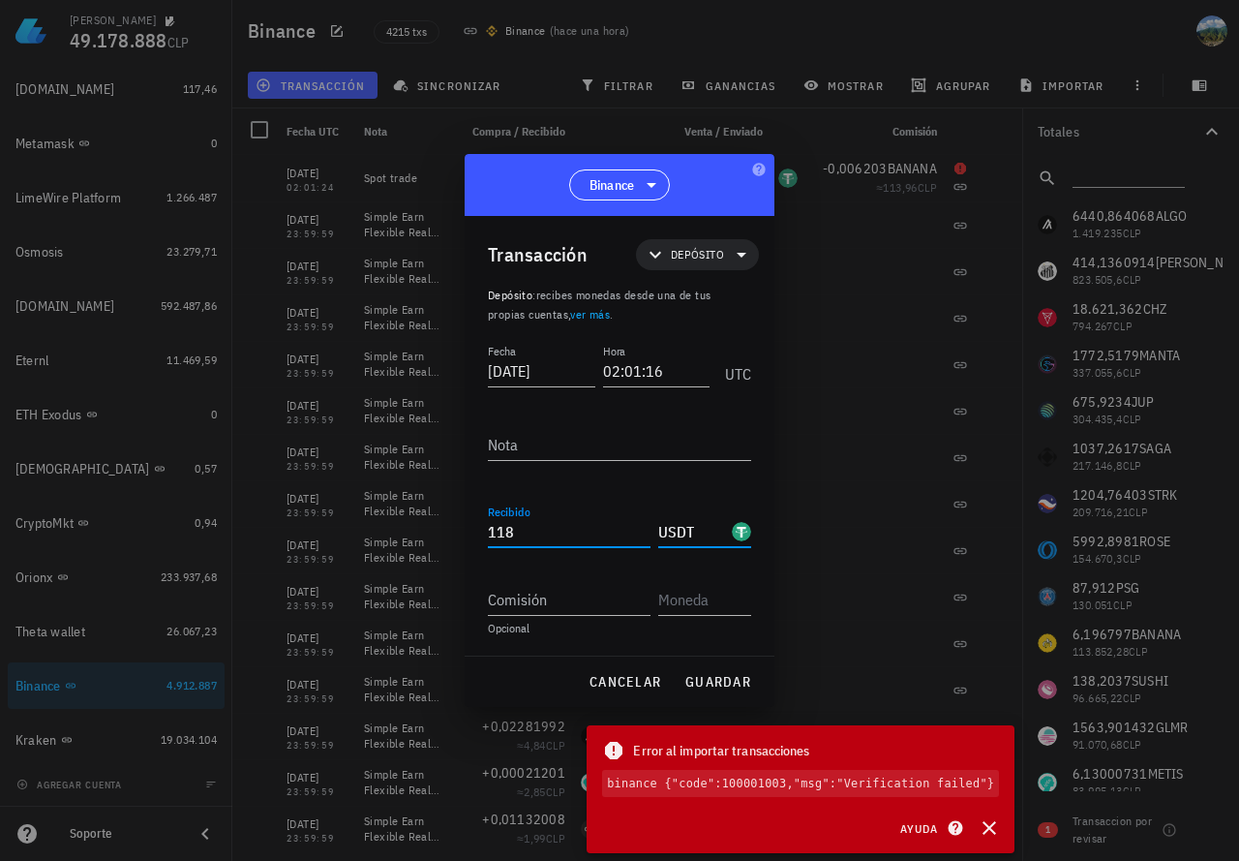
click at [609, 528] on input "118" at bounding box center [569, 531] width 163 height 31
click at [707, 687] on span "guardar" at bounding box center [718, 681] width 67 height 17
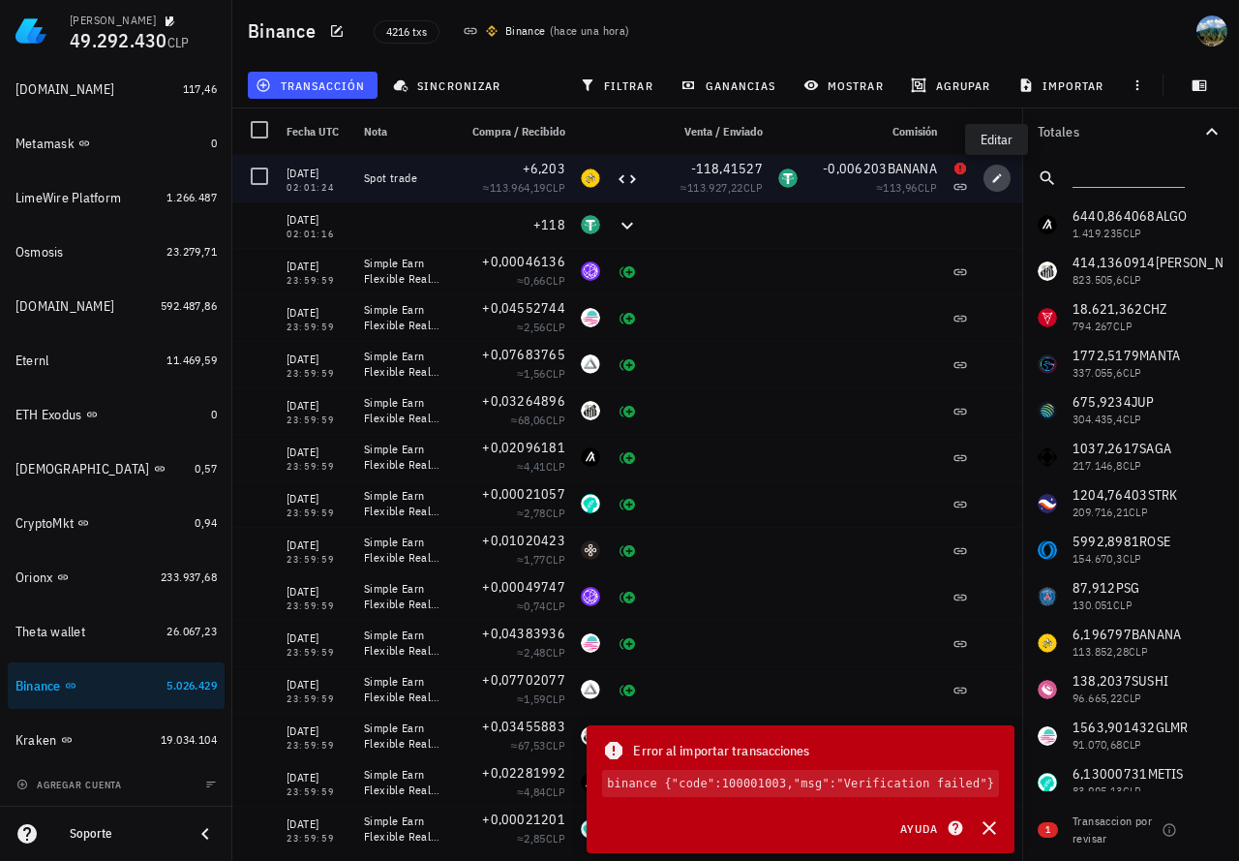
click at [998, 177] on icon "button" at bounding box center [997, 177] width 9 height 9
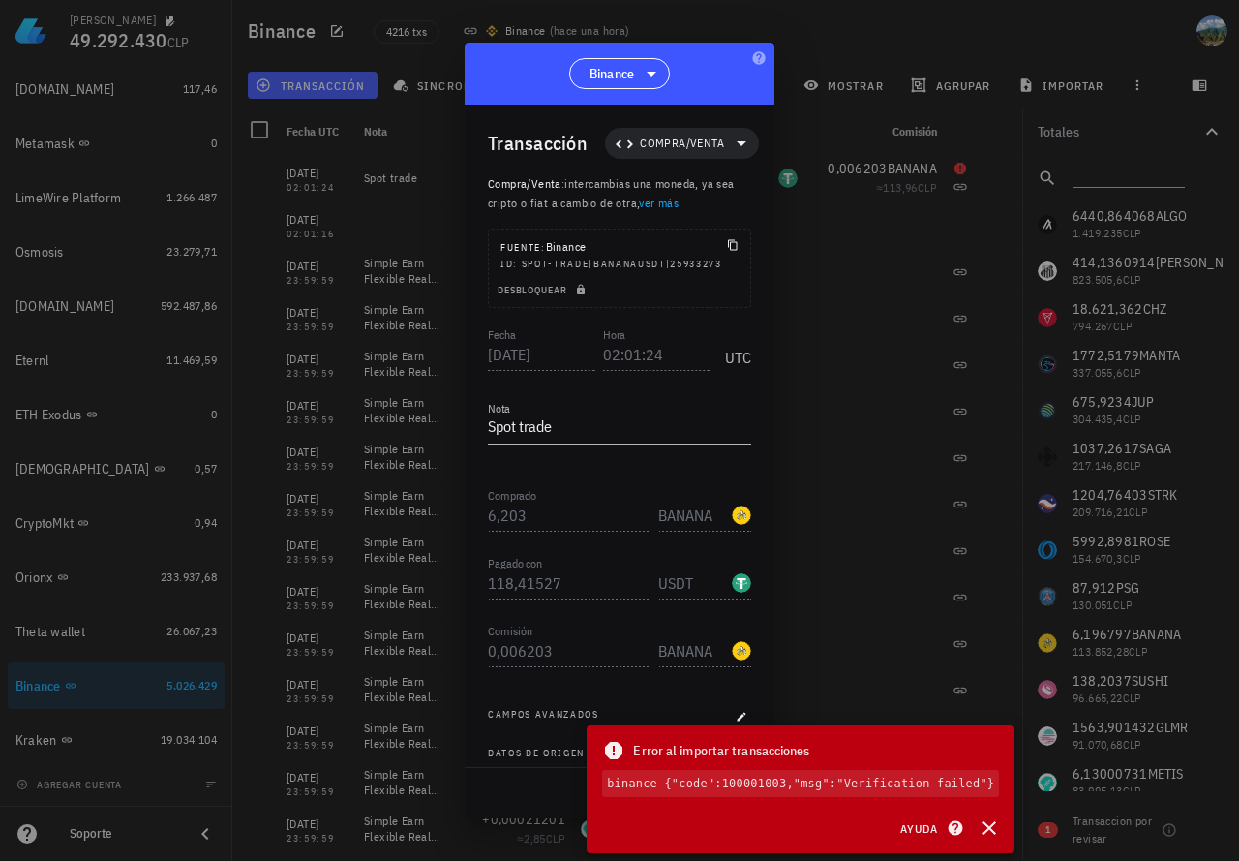
click at [481, 572] on div "Transacción Compra/Venta Compra/Venta : intercambias una moneda, ya sea cripto …" at bounding box center [620, 435] width 310 height 661
click at [600, 788] on span "cancelar" at bounding box center [625, 792] width 73 height 17
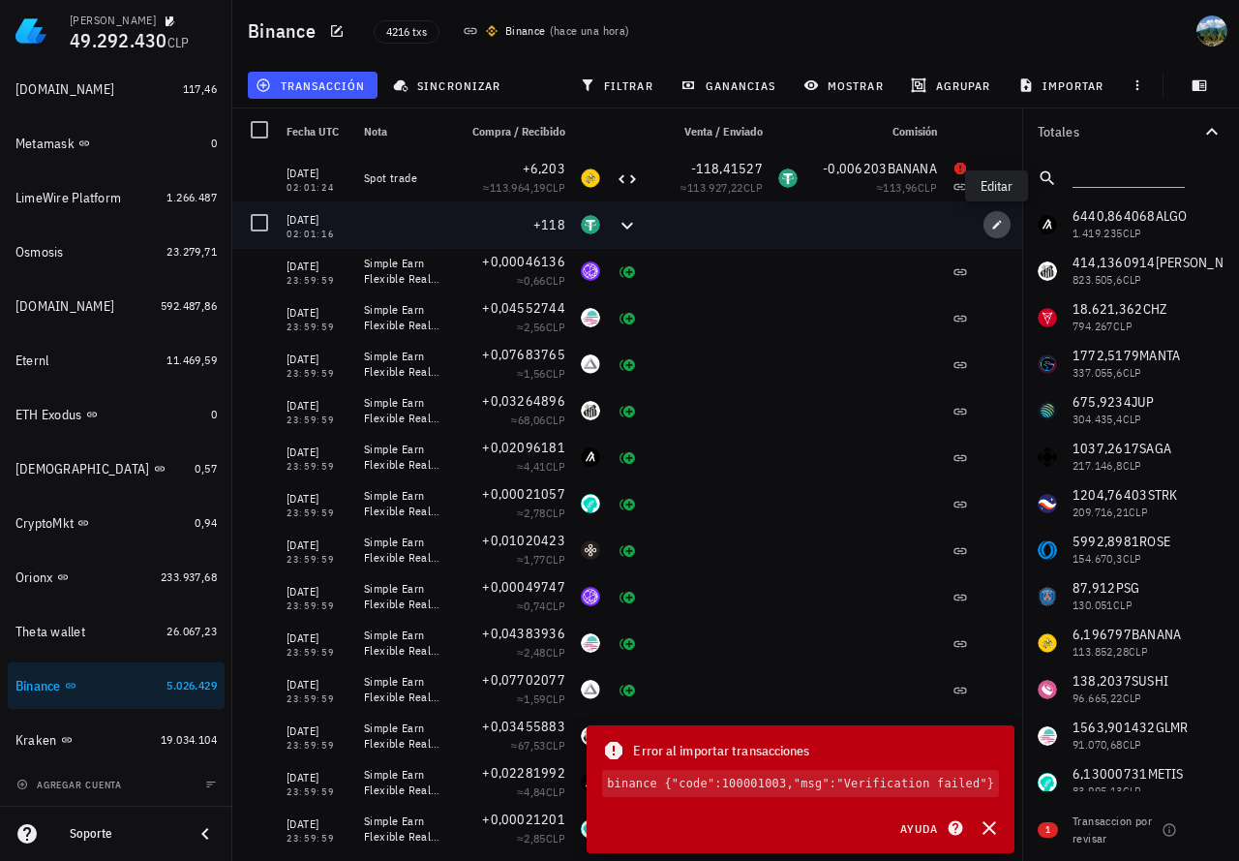
click at [994, 228] on icon "button" at bounding box center [997, 224] width 9 height 9
type input "02:01:16"
type input "118"
type input "USDT"
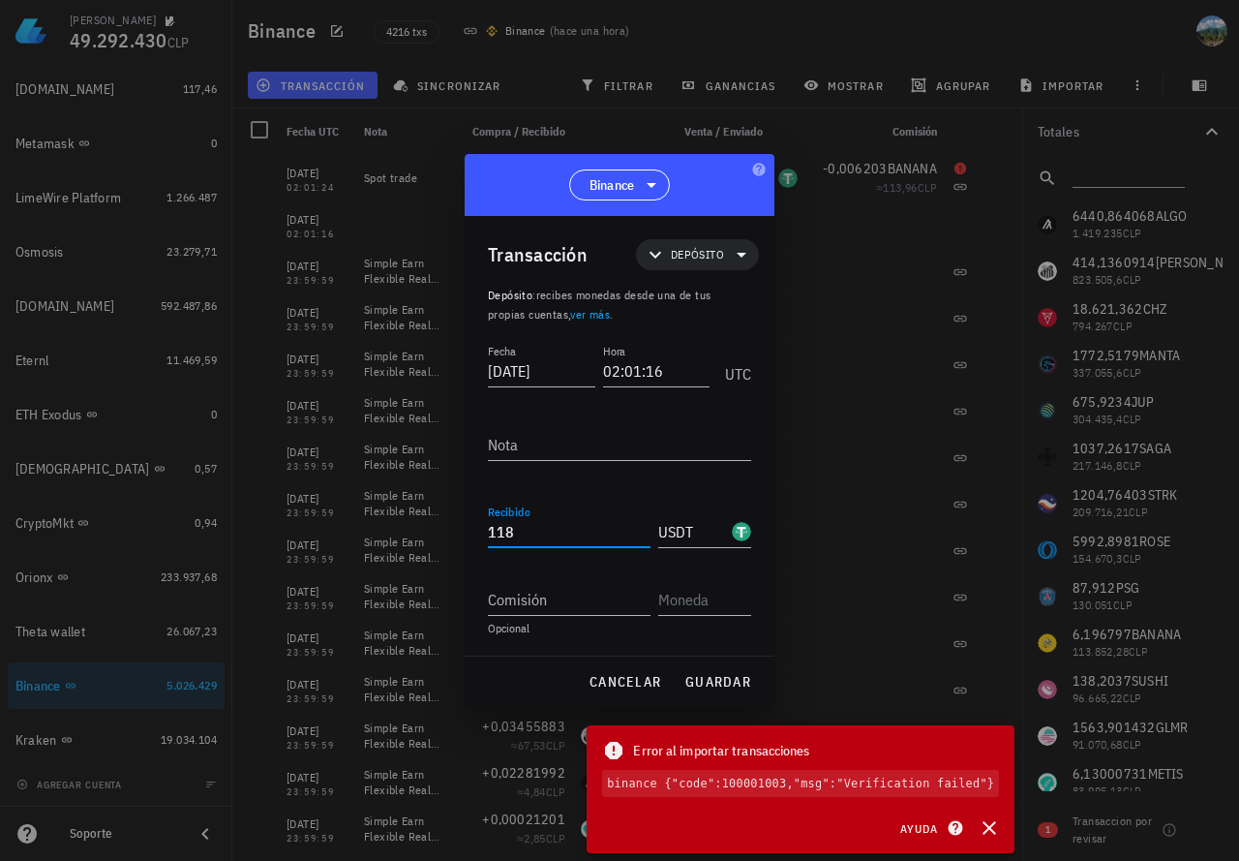
drag, startPoint x: 531, startPoint y: 542, endPoint x: 453, endPoint y: 533, distance: 78.1
click at [453, 533] on div "[PERSON_NAME] 49.292.430 CLP Inicio [GEOGRAPHIC_DATA] Impuestos [GEOGRAPHIC_DAT…" at bounding box center [619, 430] width 1239 height 861
paste input ",41527"
click at [711, 676] on span "guardar" at bounding box center [718, 681] width 67 height 17
type input "118"
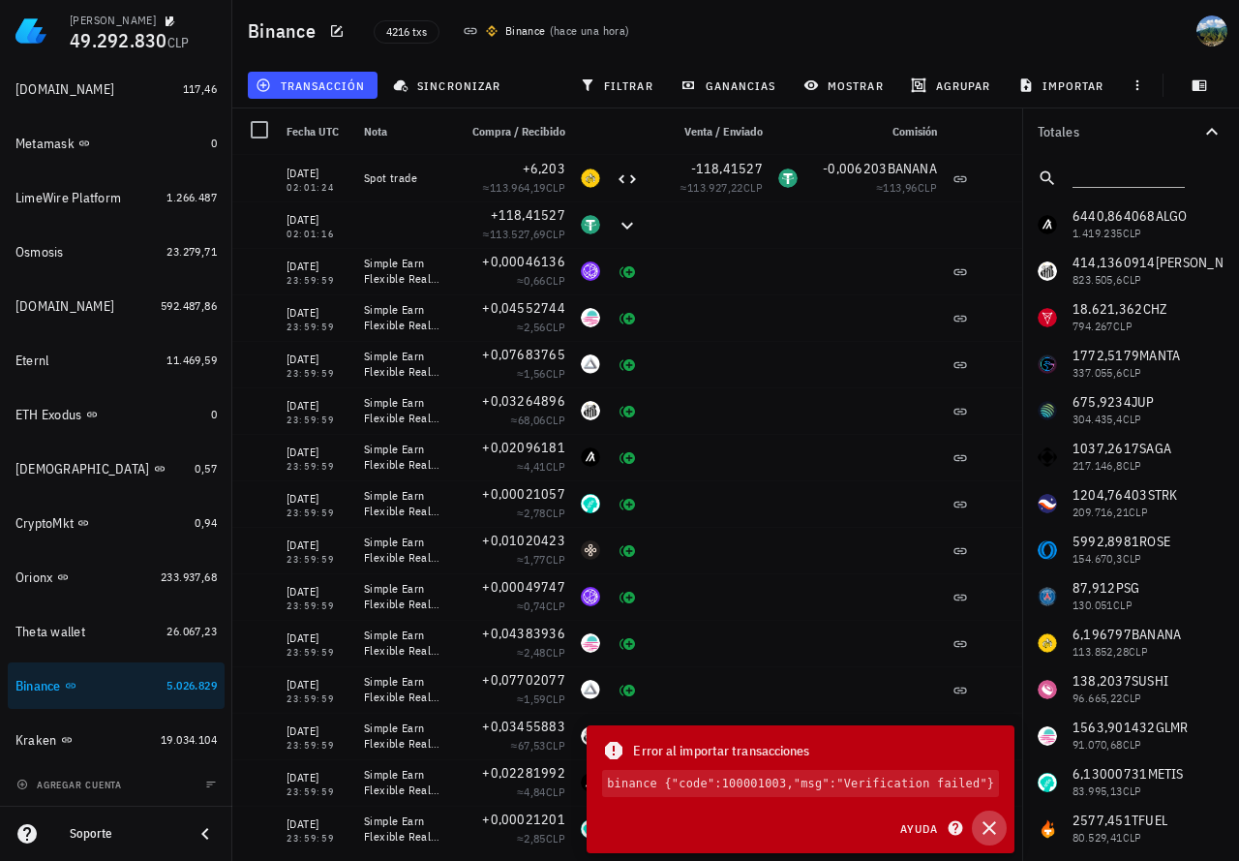
click at [993, 831] on icon "button" at bounding box center [990, 828] width 14 height 14
